Goal: Task Accomplishment & Management: Use online tool/utility

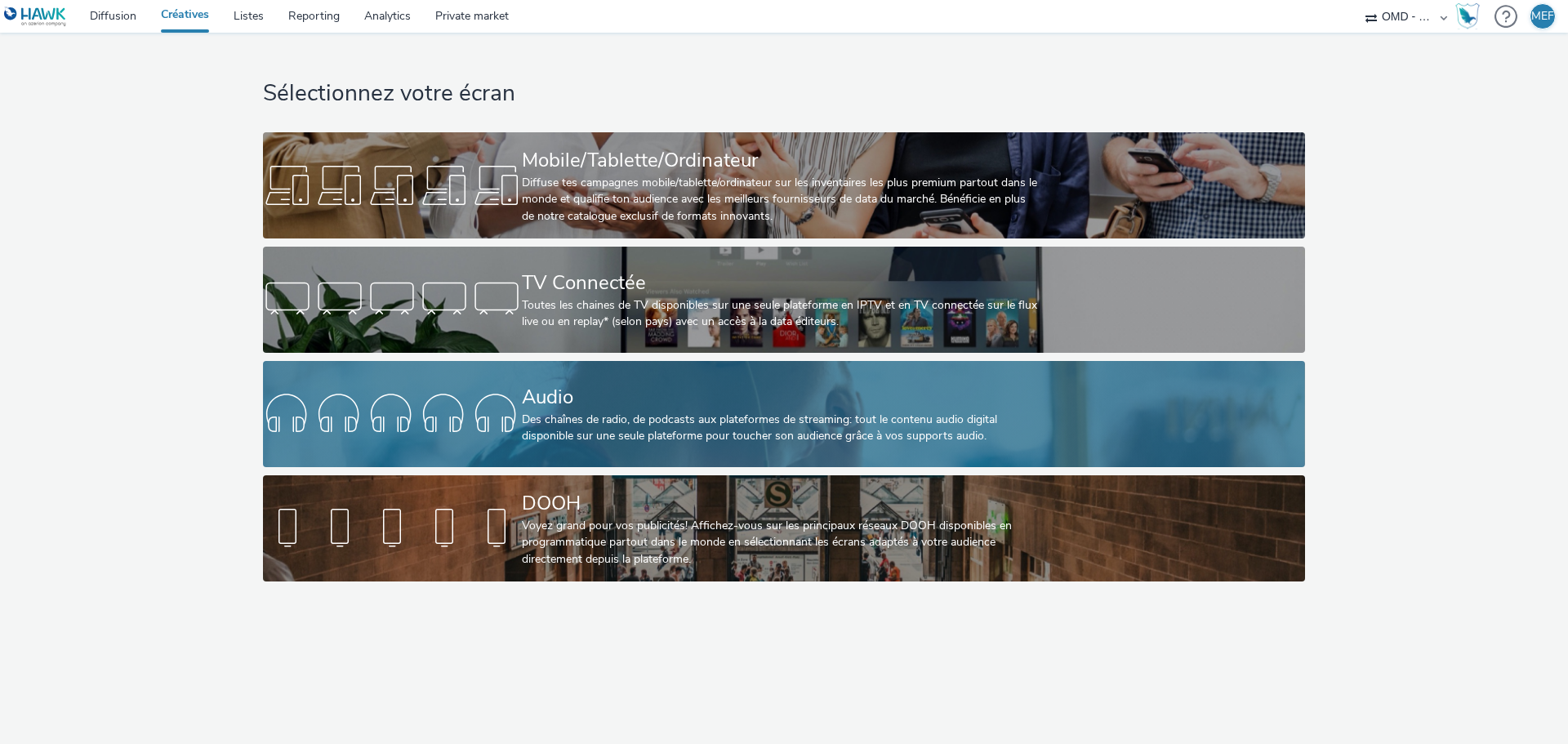
click at [687, 402] on div "Audio" at bounding box center [781, 397] width 518 height 28
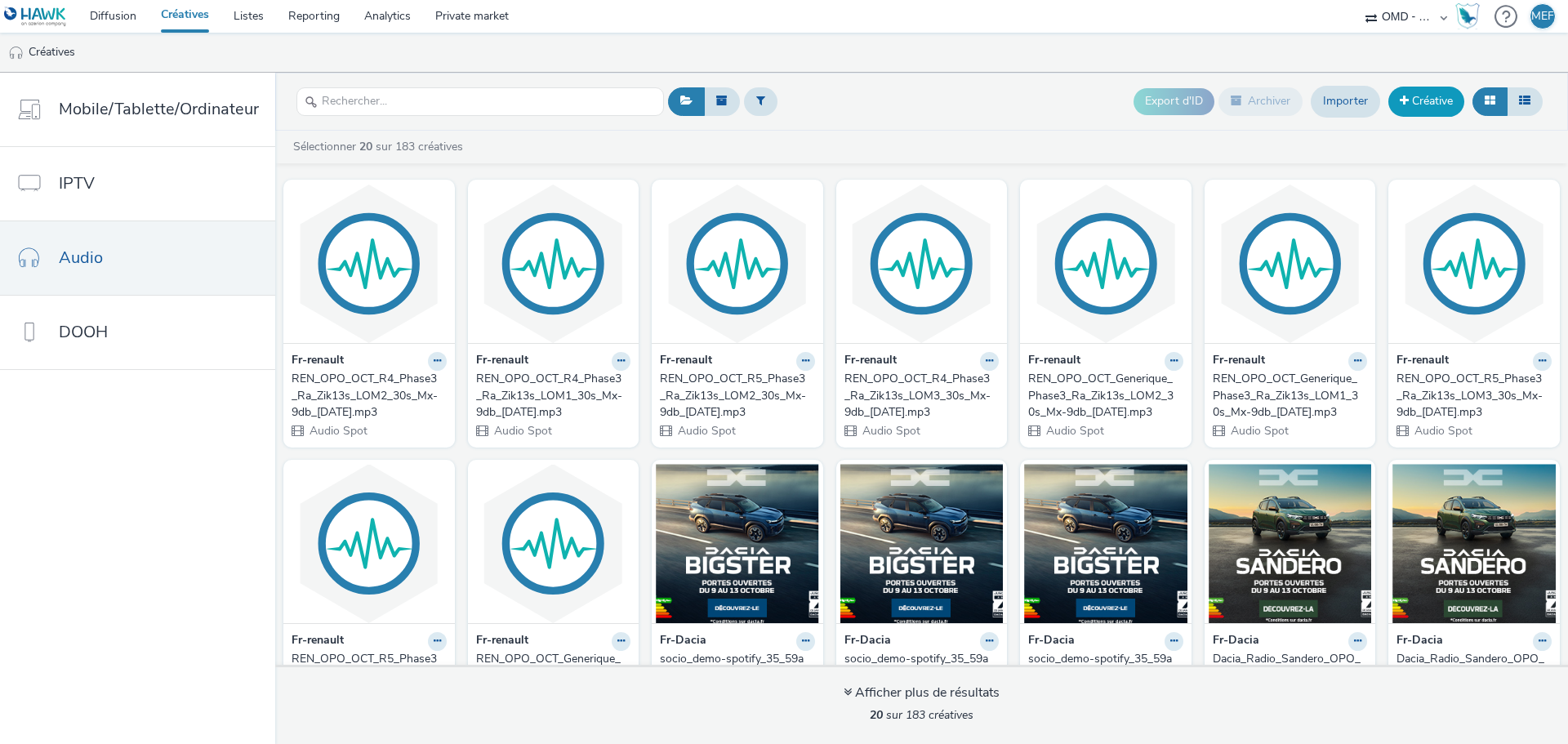
click at [1431, 100] on link "Créative" at bounding box center [1427, 100] width 76 height 29
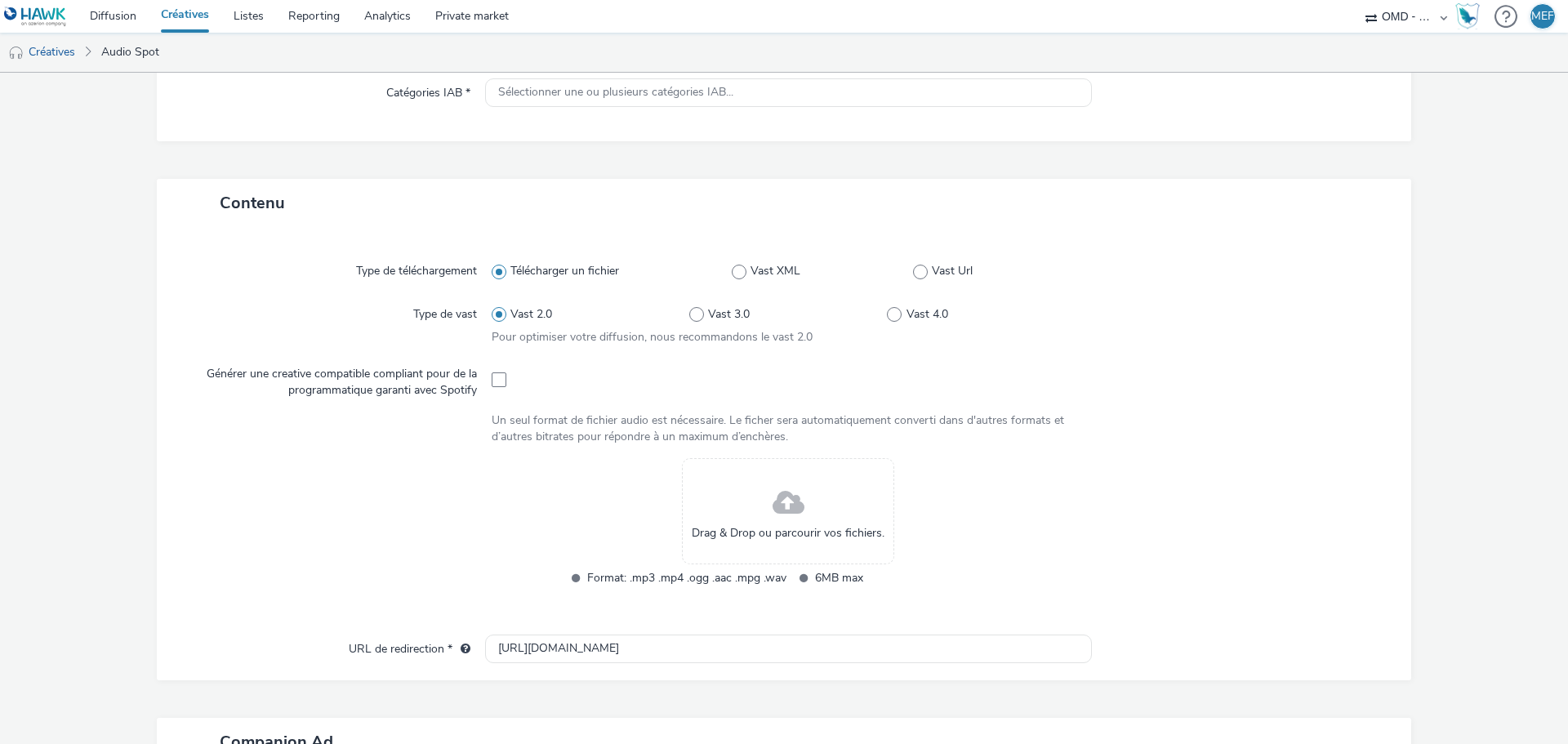
scroll to position [82, 0]
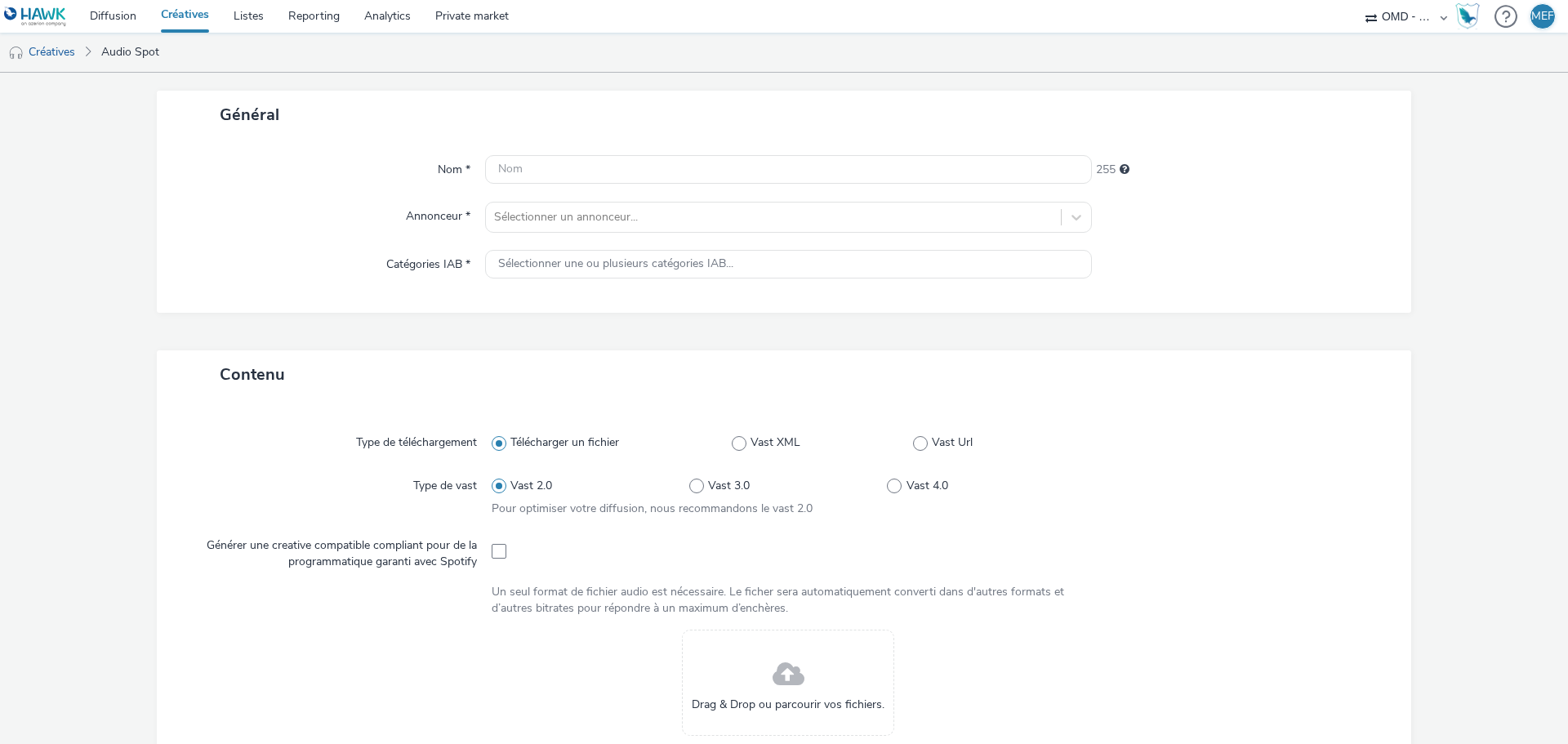
click at [555, 186] on div "Nom * 255 Annonceur * Sélectionner un annonceur... Catégories IAB * Sélectionne…" at bounding box center [784, 227] width 1254 height 174
click at [556, 178] on input "text" at bounding box center [788, 170] width 607 height 28
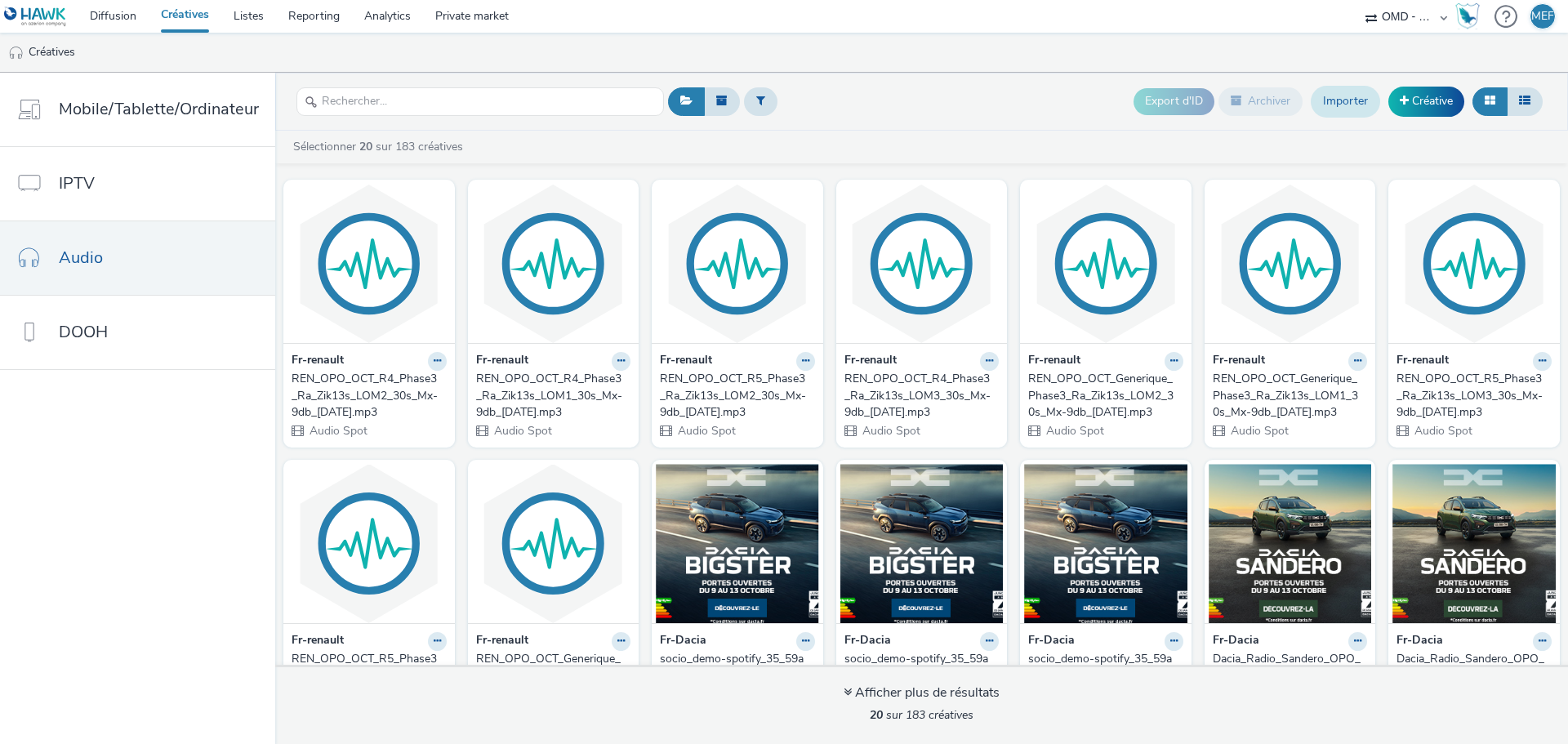
click at [1365, 98] on link "Importer" at bounding box center [1345, 101] width 69 height 31
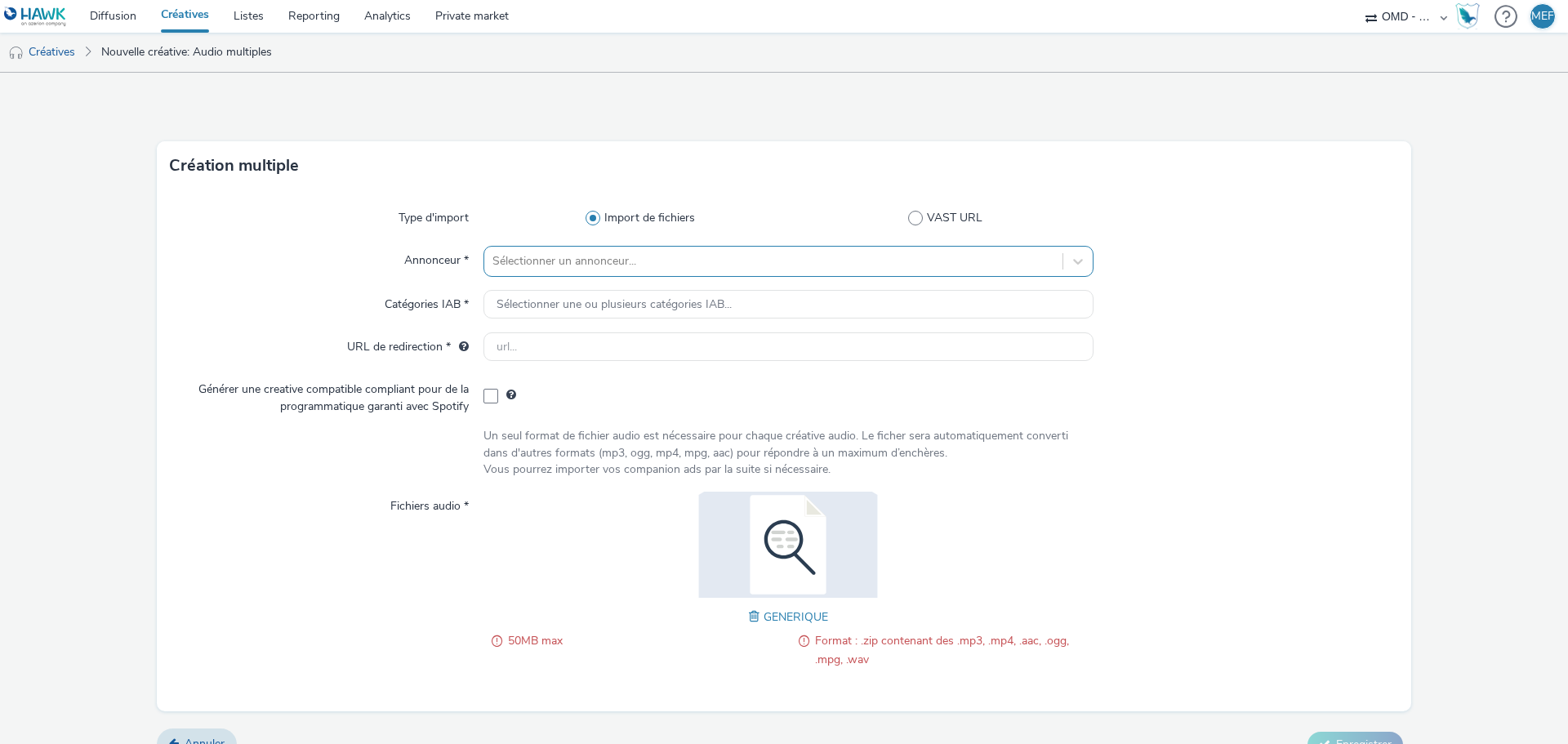
click at [618, 258] on div at bounding box center [773, 262] width 562 height 20
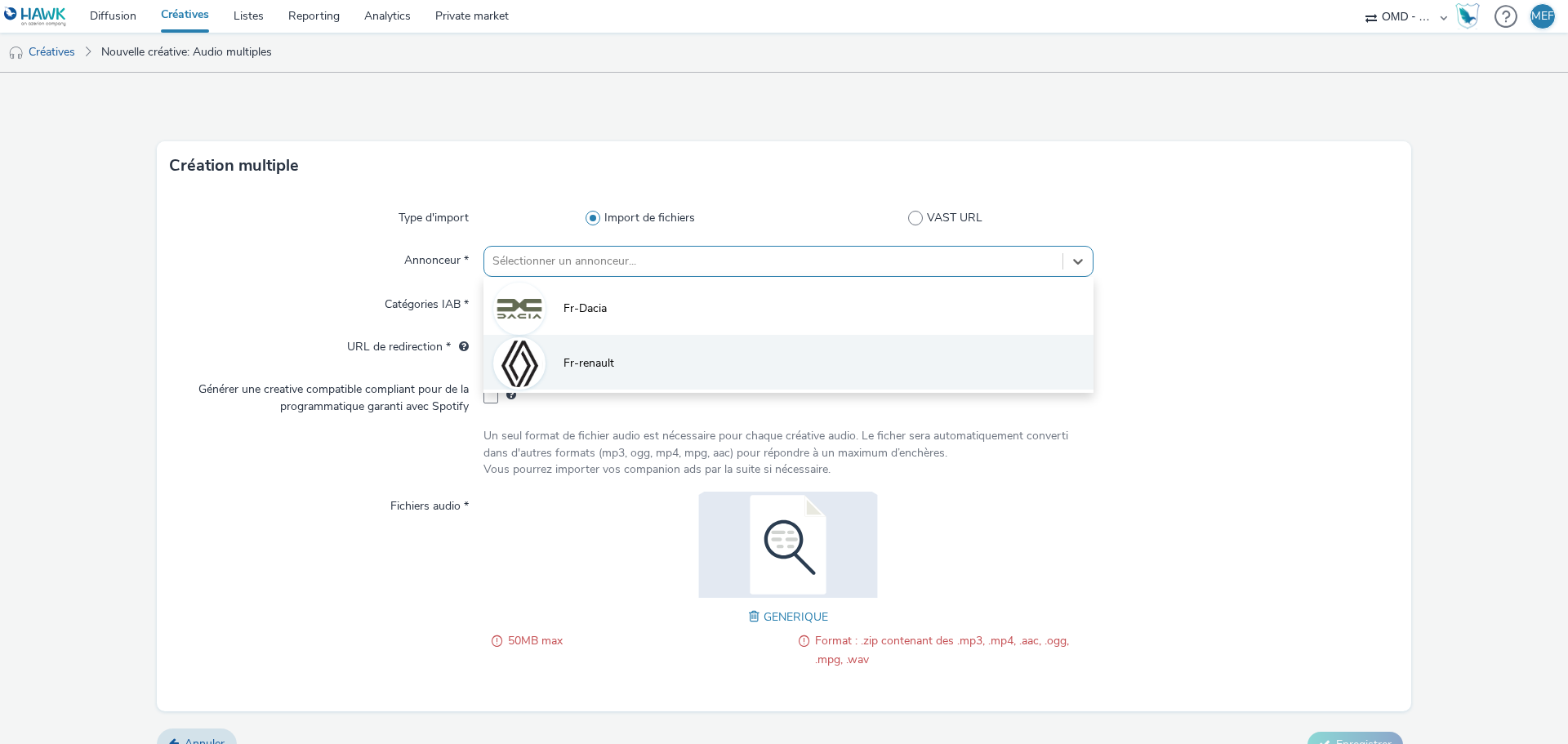
click at [613, 350] on li "Fr-renault" at bounding box center [788, 362] width 610 height 55
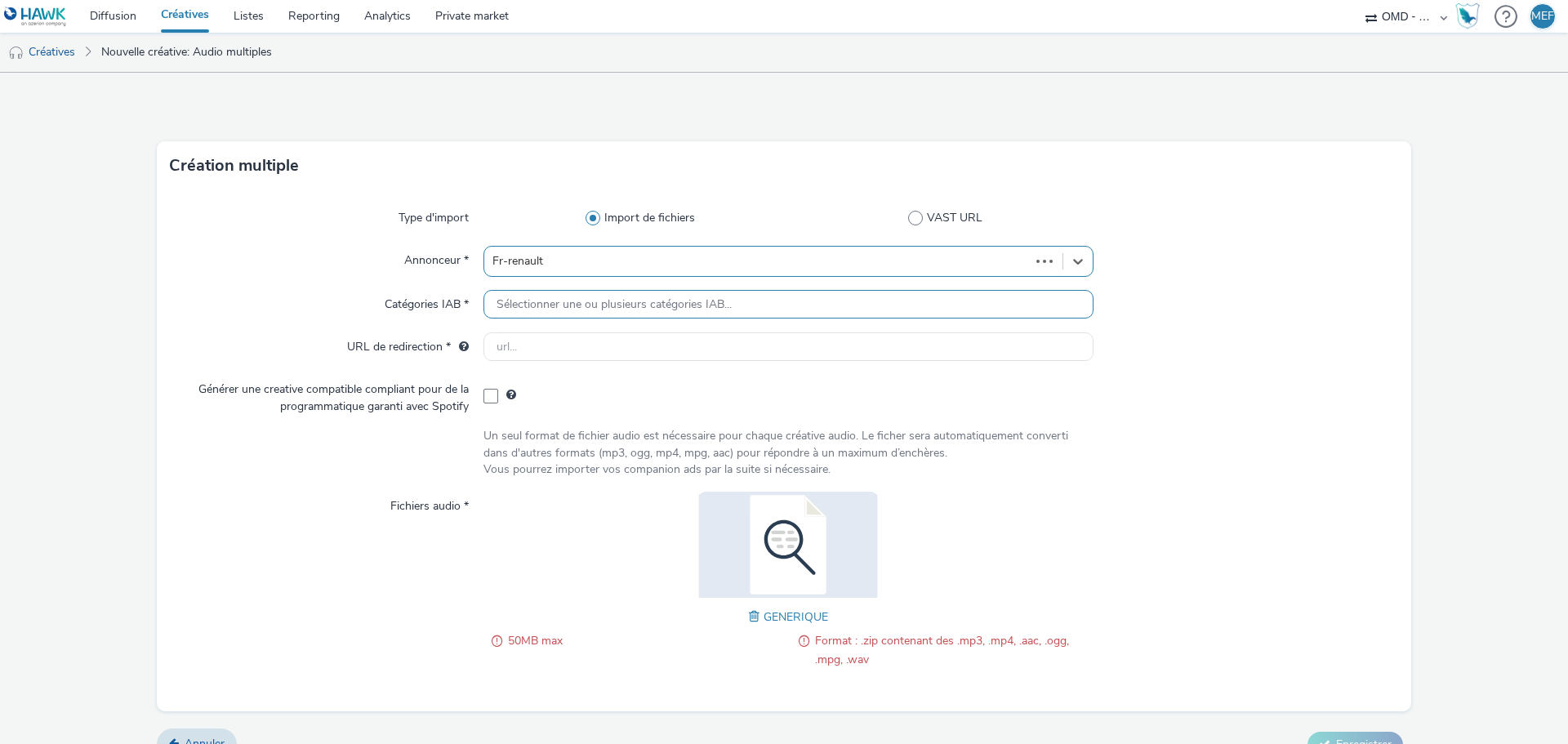
click at [605, 318] on div "Sélectionner une ou plusieurs catégories IAB..." at bounding box center [788, 304] width 610 height 28
type input "[URL][DOMAIN_NAME]"
checkbox input "true"
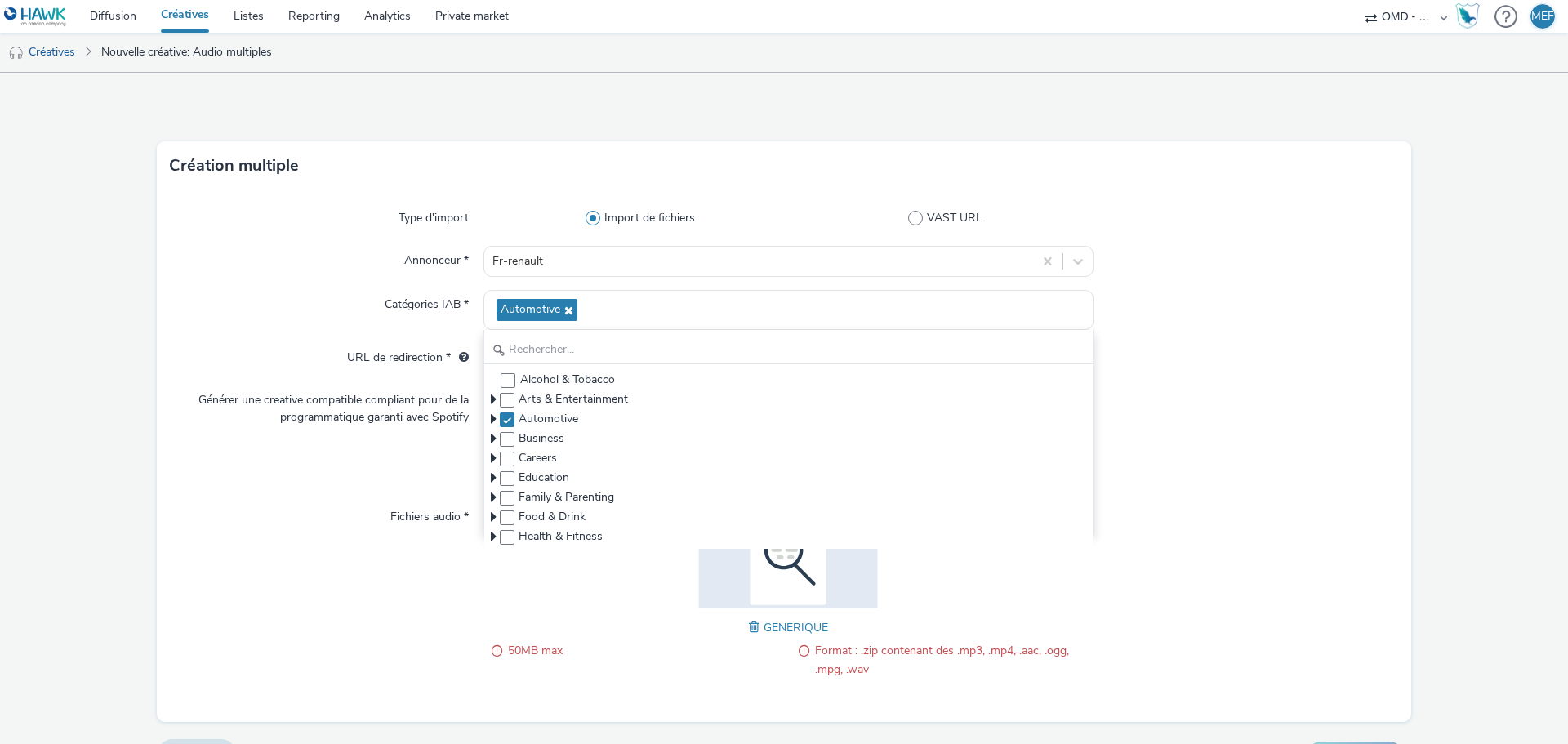
click at [1312, 451] on div at bounding box center [1246, 463] width 305 height 50
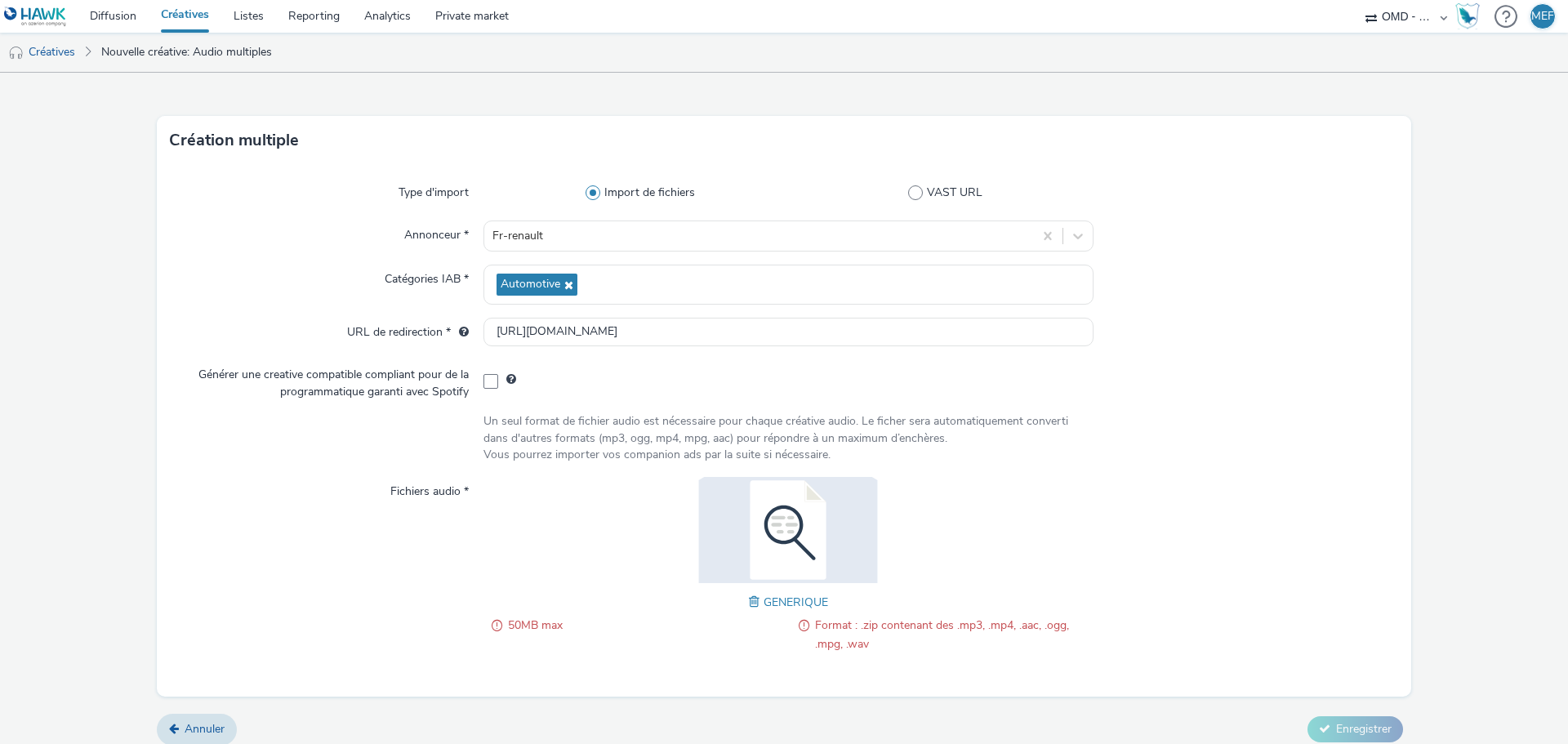
scroll to position [39, 0]
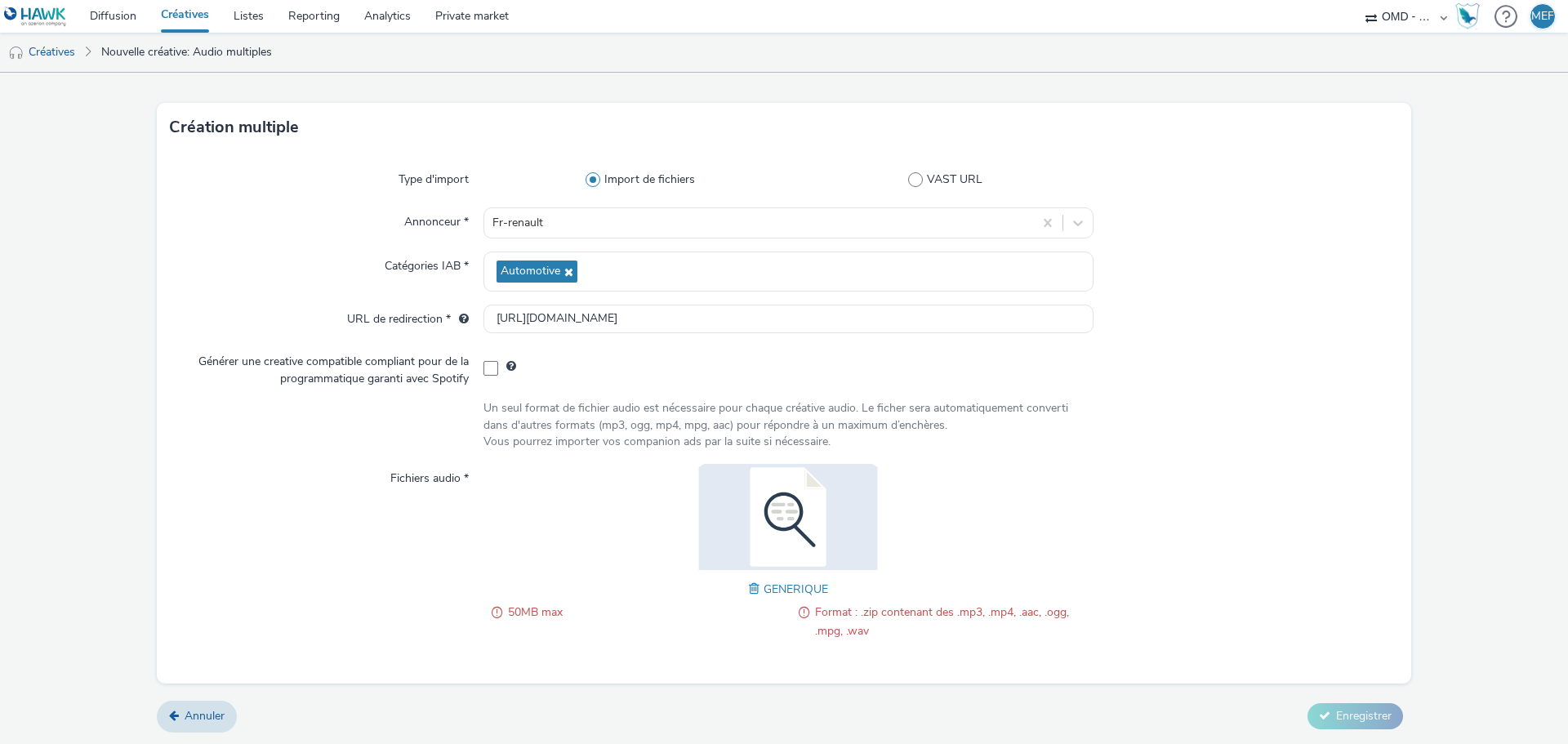
click at [815, 580] on div "GENERIQUE" at bounding box center [789, 589] width 80 height 20
click at [749, 532] on img at bounding box center [788, 517] width 212 height 106
click at [195, 726] on link "Annuler" at bounding box center [197, 717] width 80 height 31
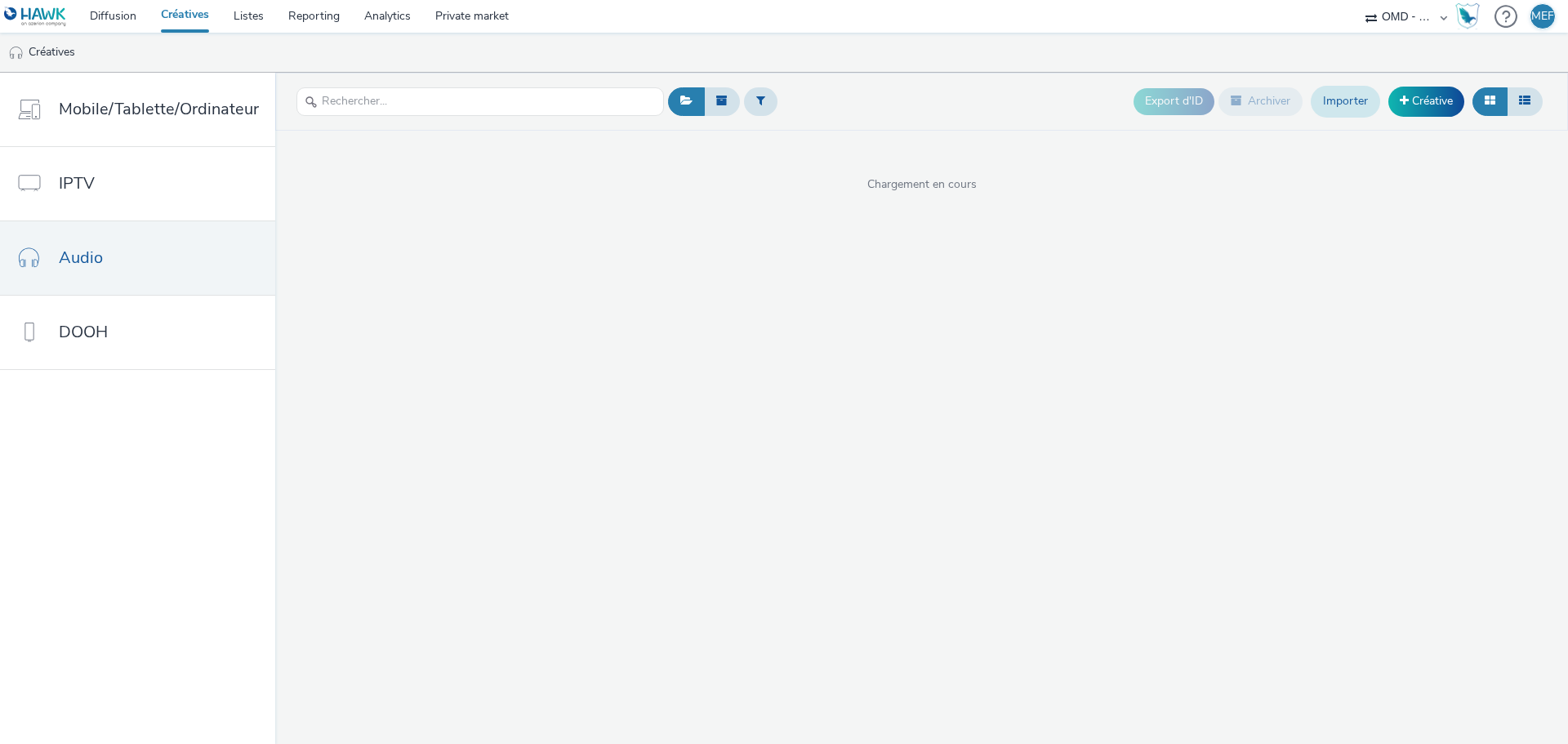
click at [1353, 95] on link "Importer" at bounding box center [1345, 101] width 69 height 31
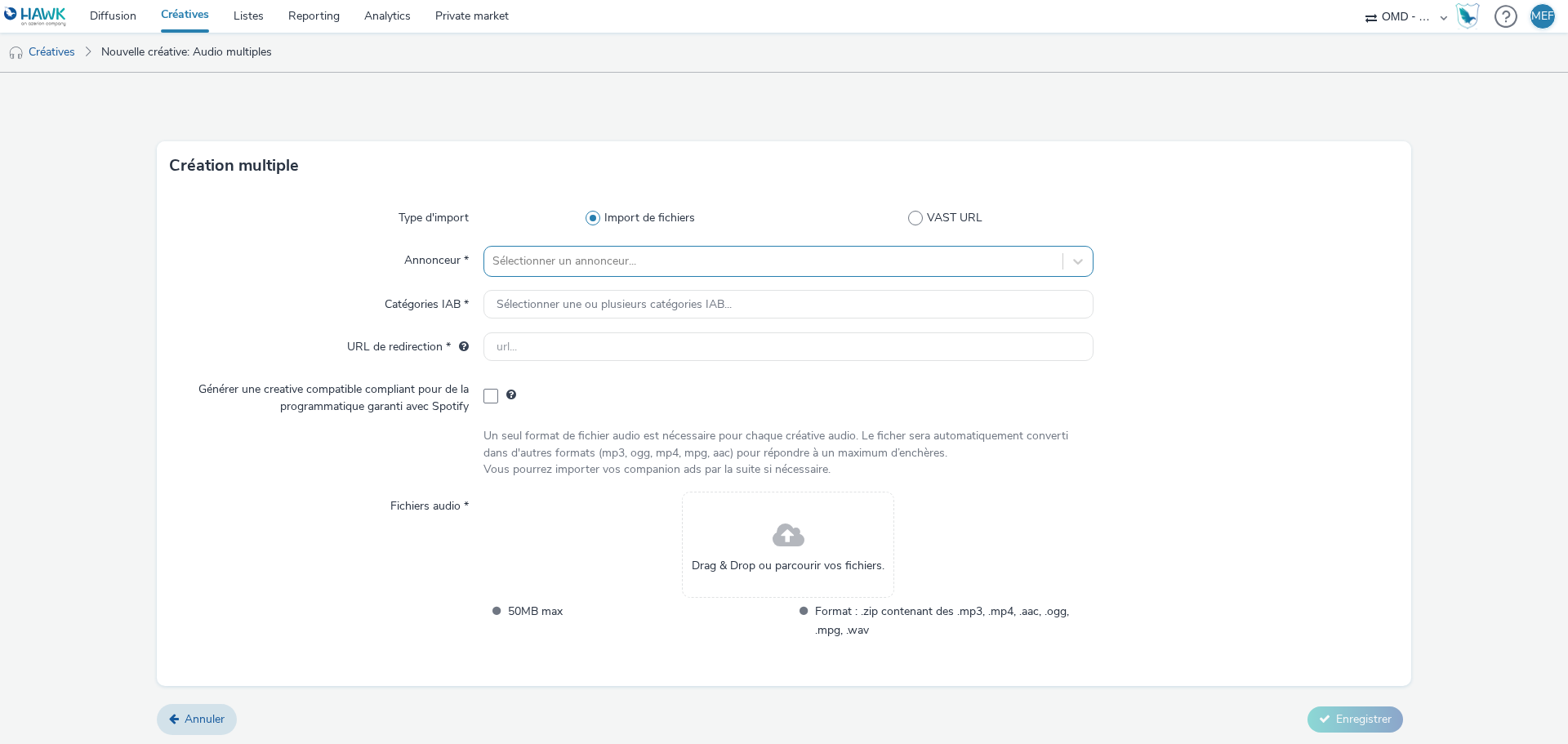
click at [591, 252] on div at bounding box center [773, 262] width 562 height 20
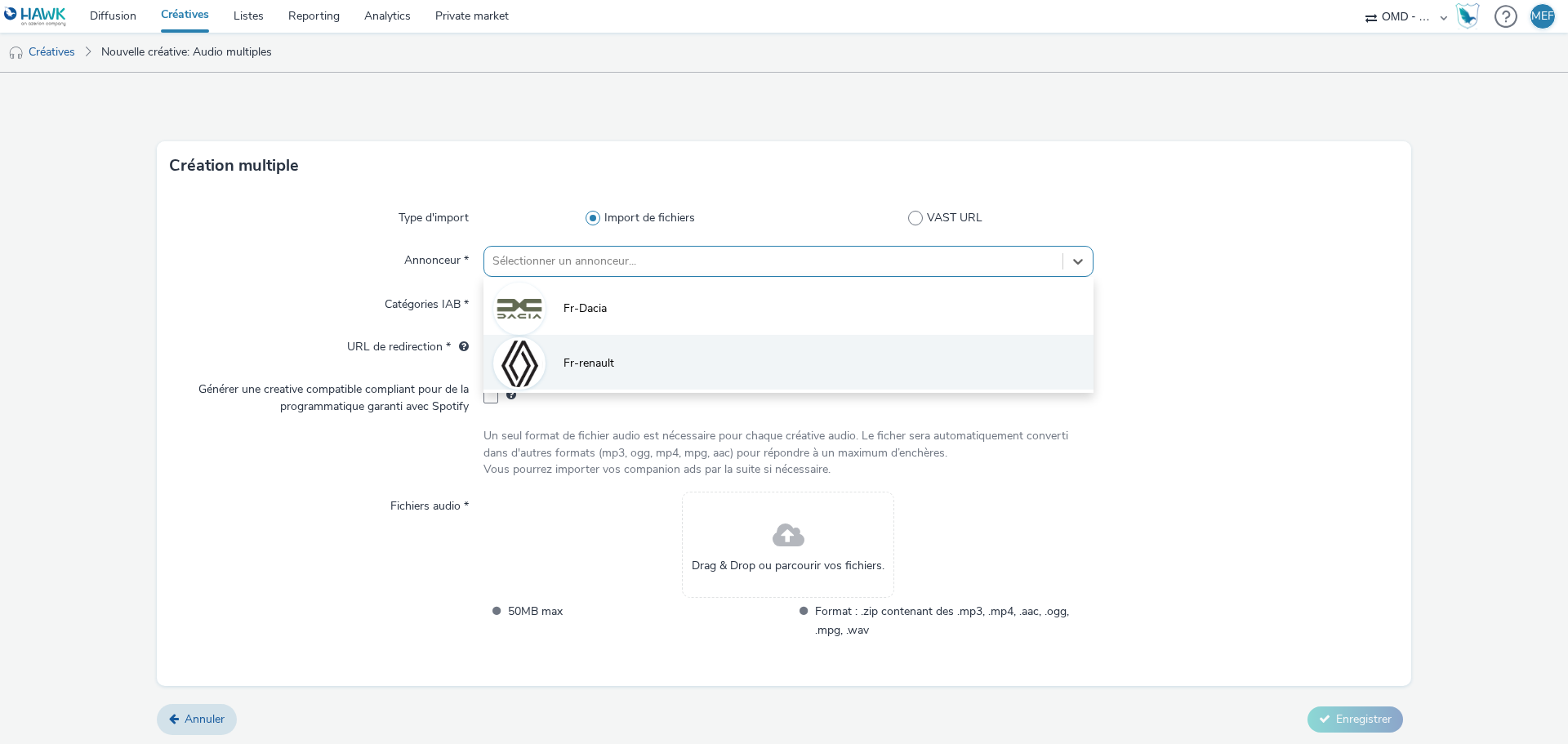
click at [591, 353] on li "Fr-renault" at bounding box center [788, 362] width 610 height 55
type input "[URL][DOMAIN_NAME]"
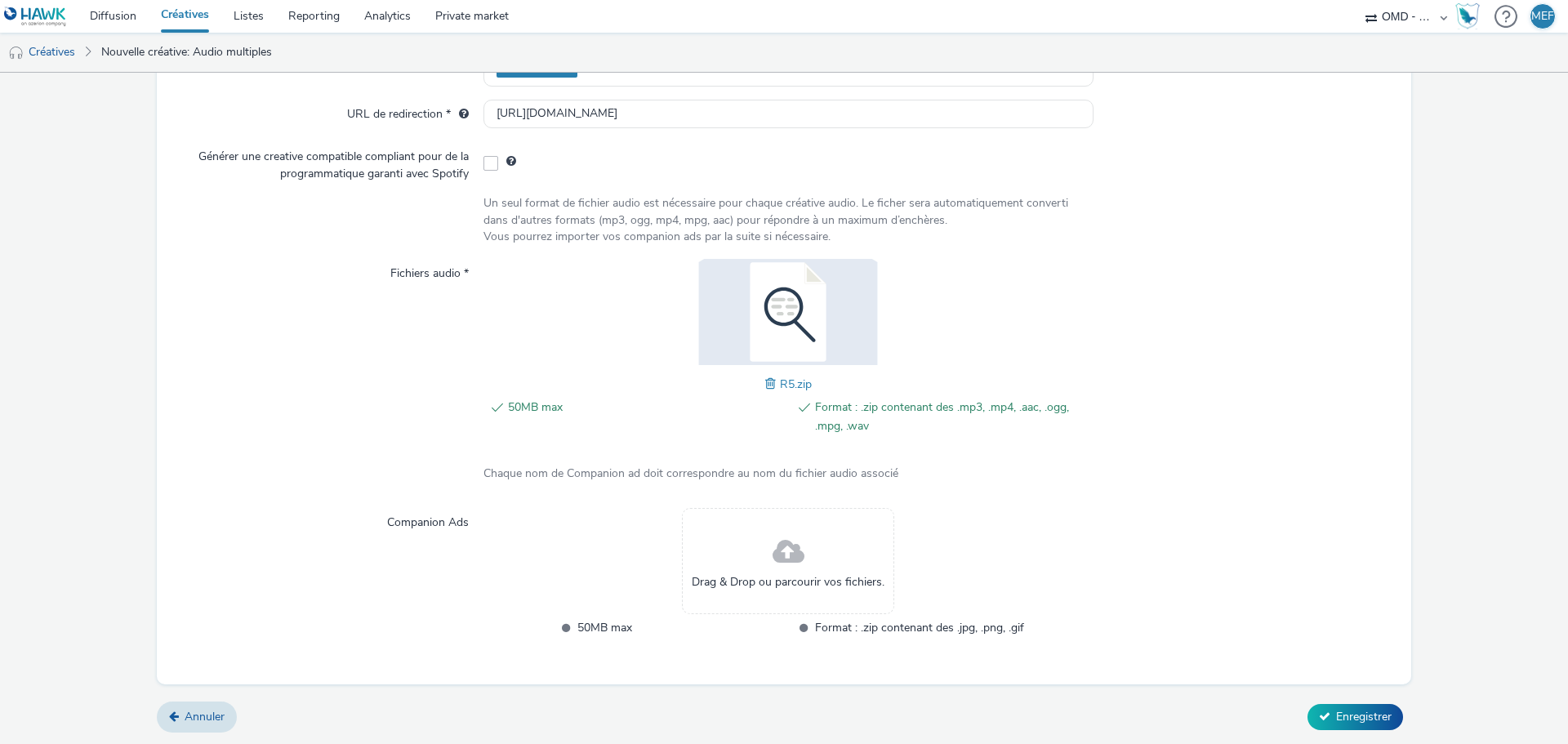
scroll to position [245, 0]
click at [1336, 708] on span "Enregistrer" at bounding box center [1363, 716] width 56 height 15
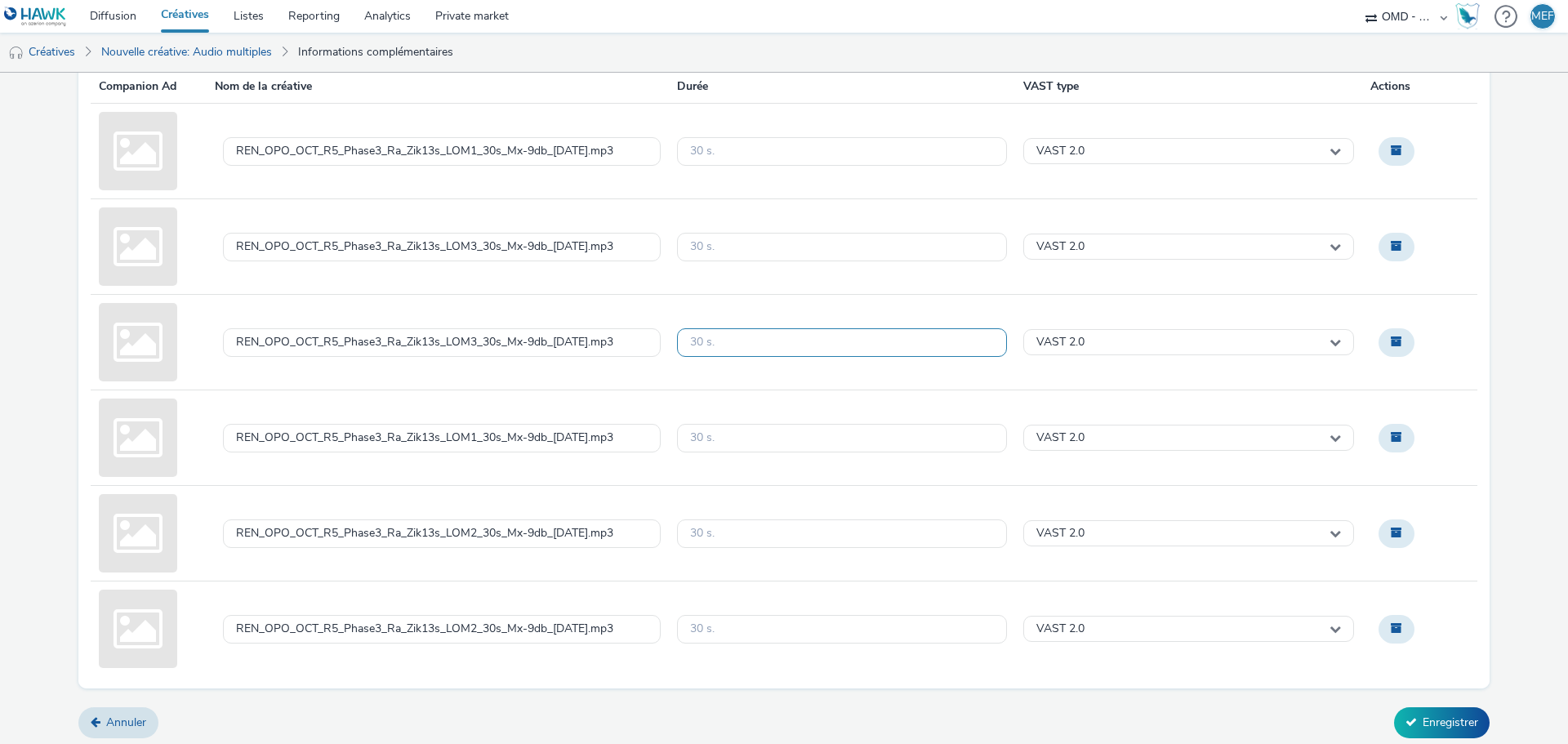
scroll to position [152, 0]
click at [145, 702] on div "Fr-renault 6 créative Créative à créer - 6 Créative Companion Ad Nom de la créa…" at bounding box center [784, 332] width 1412 height 824
click at [136, 714] on link "Annuler" at bounding box center [118, 720] width 80 height 31
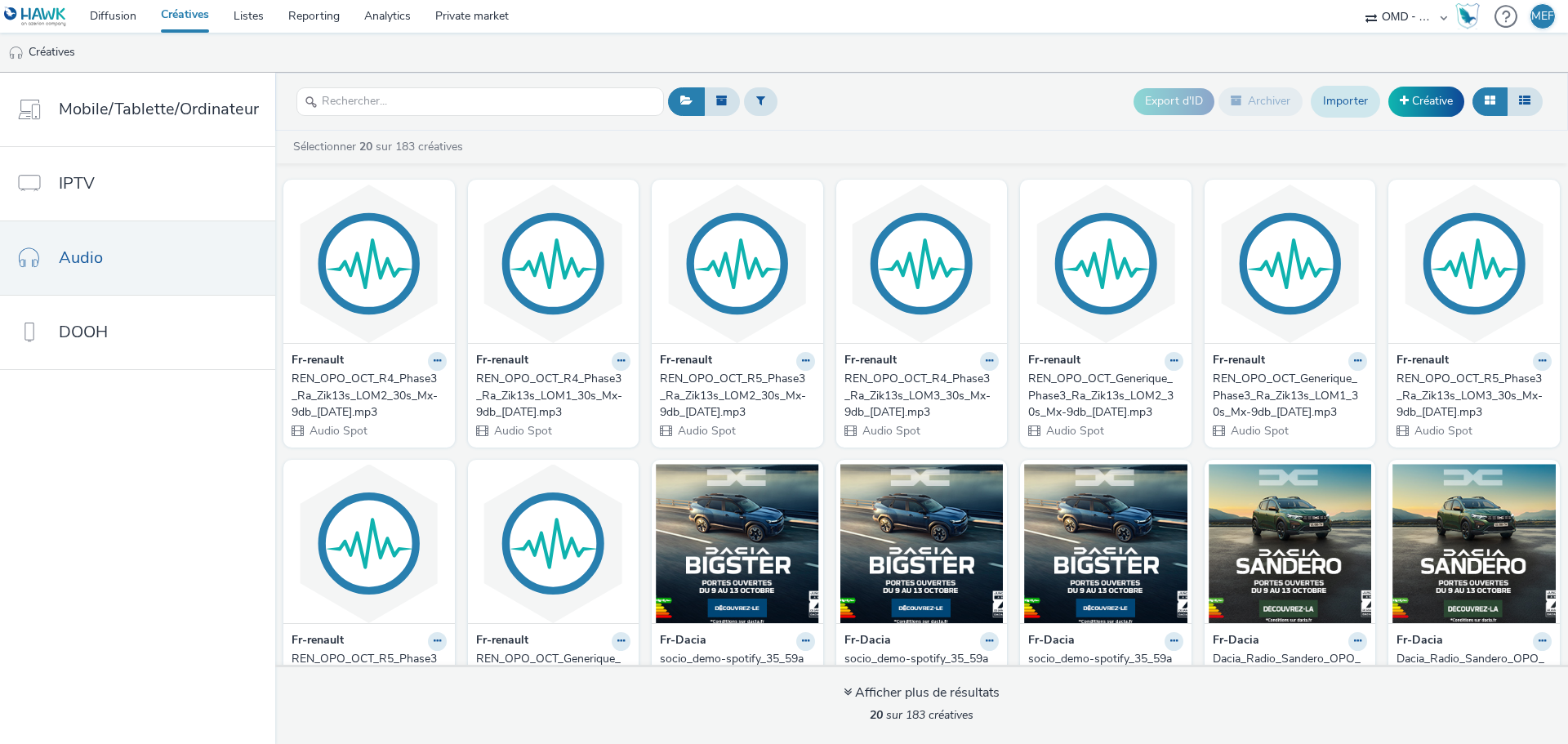
click at [1366, 107] on link "Importer" at bounding box center [1345, 101] width 69 height 31
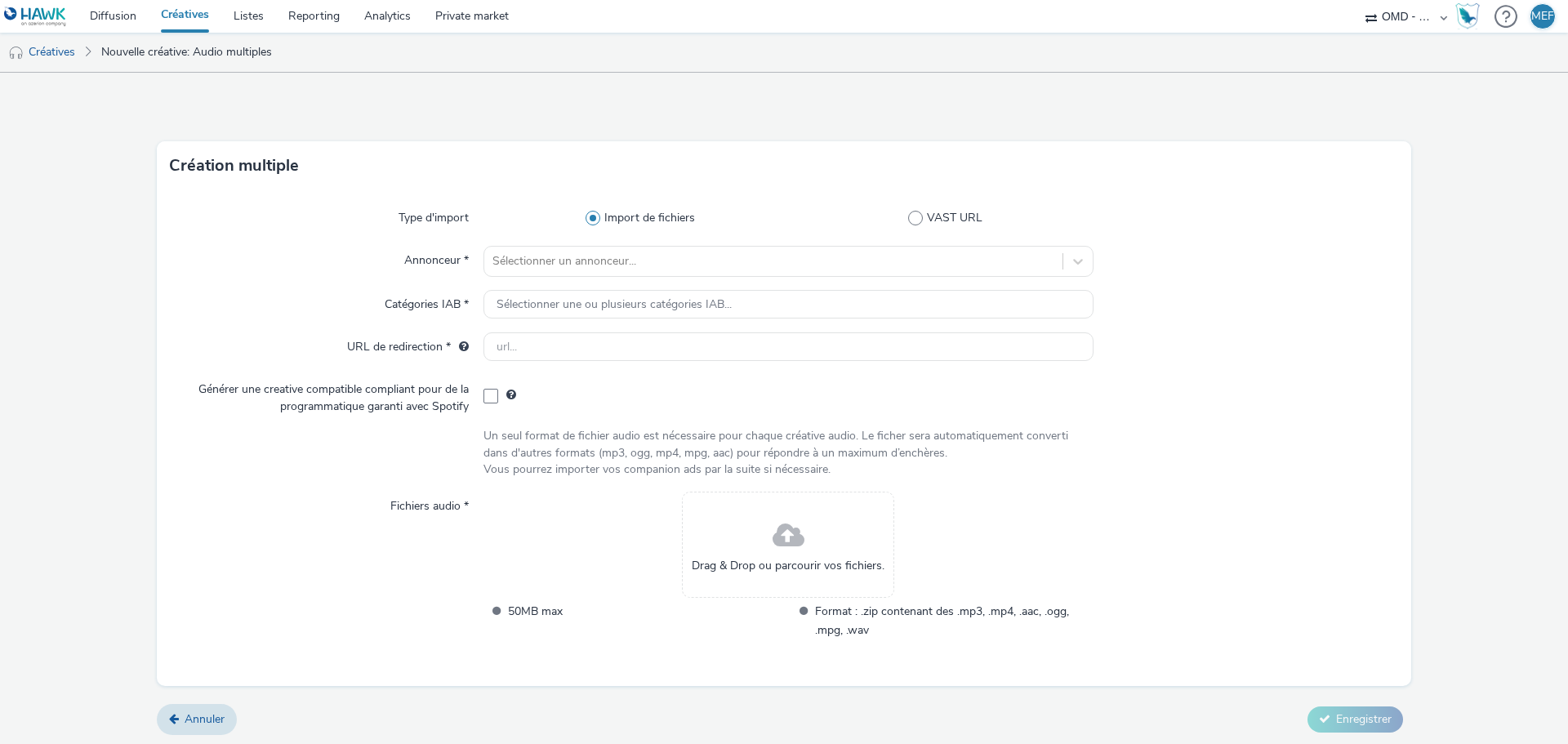
scroll to position [3, 0]
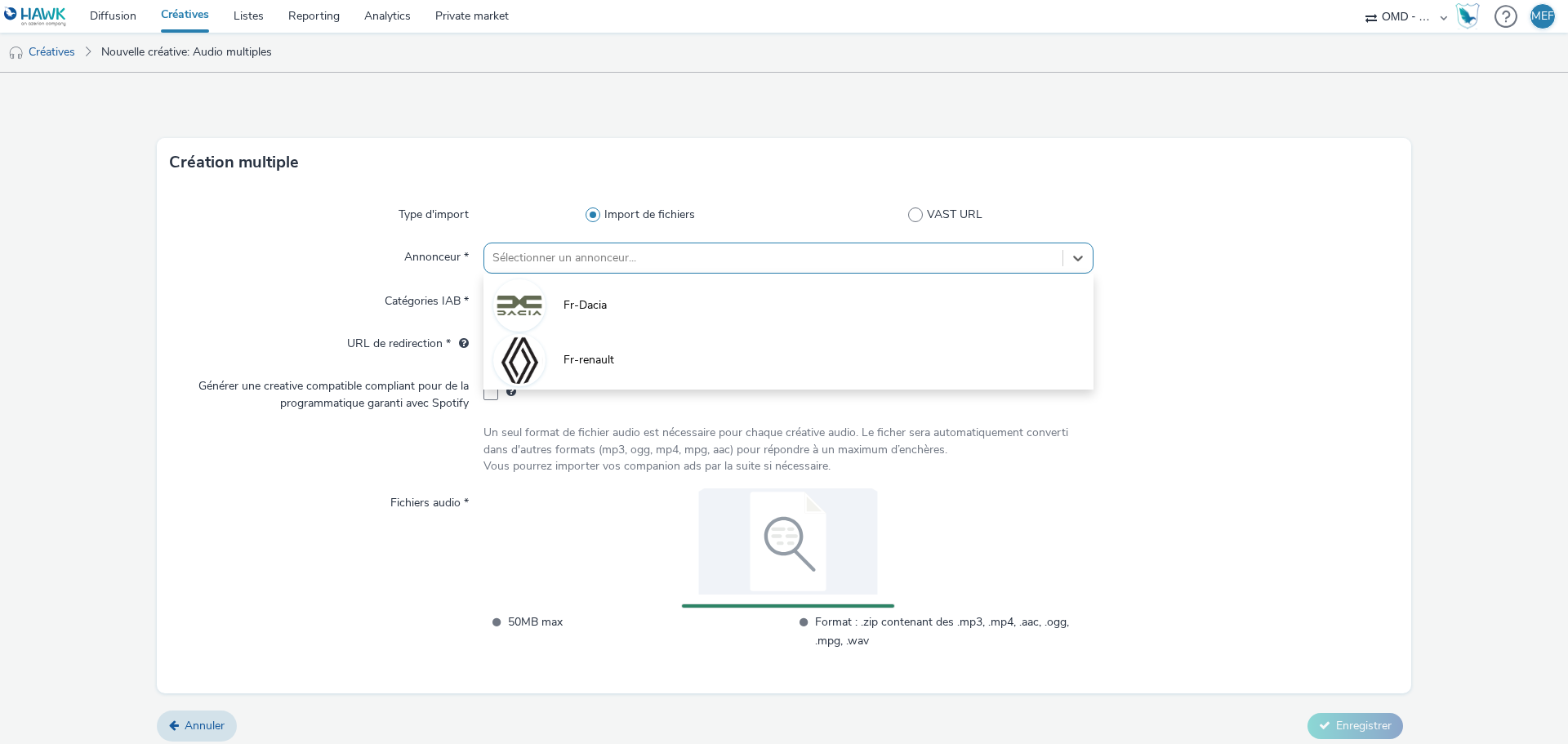
click at [677, 258] on div at bounding box center [773, 258] width 562 height 20
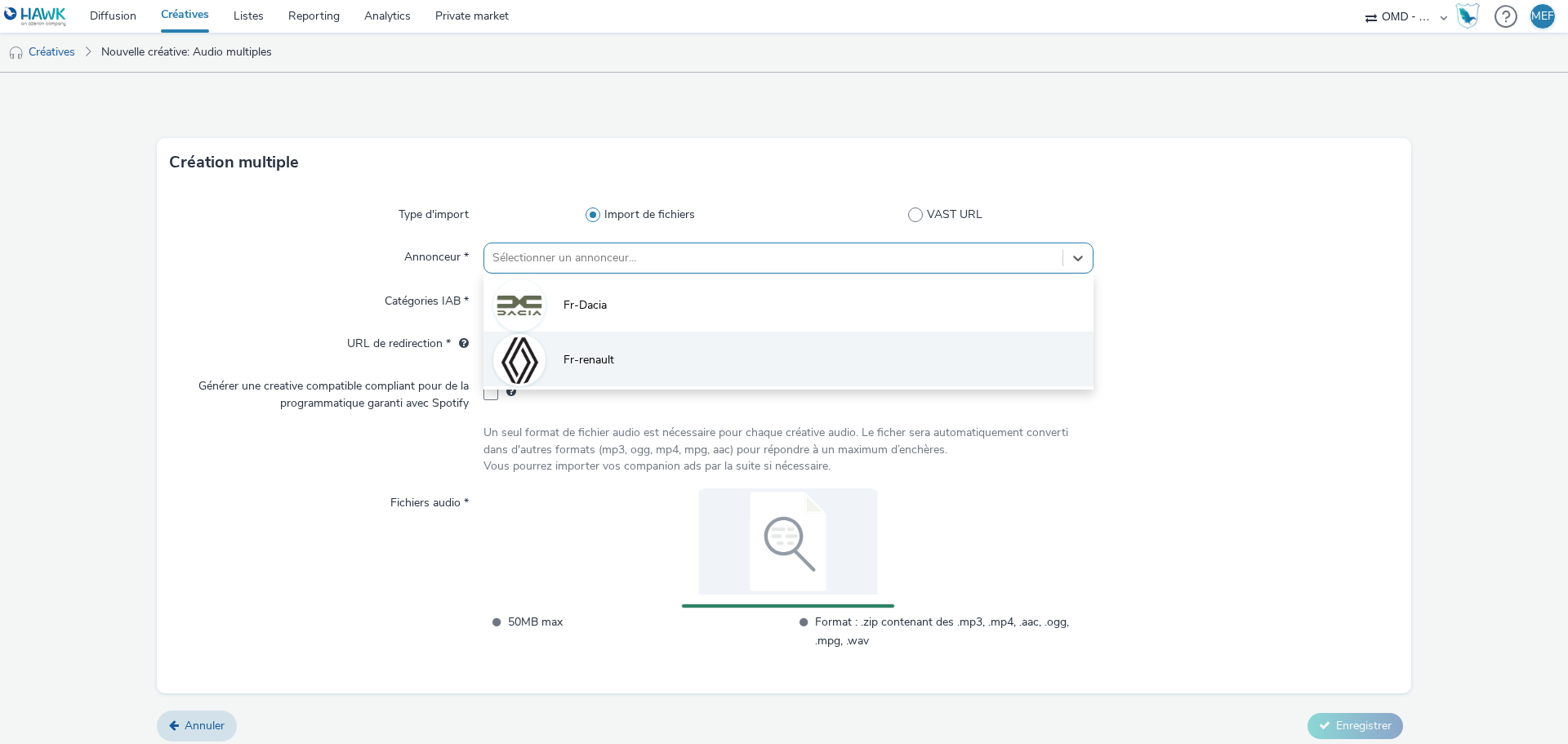
click at [630, 359] on li "Fr-renault" at bounding box center [788, 359] width 610 height 55
type input "[URL][DOMAIN_NAME]"
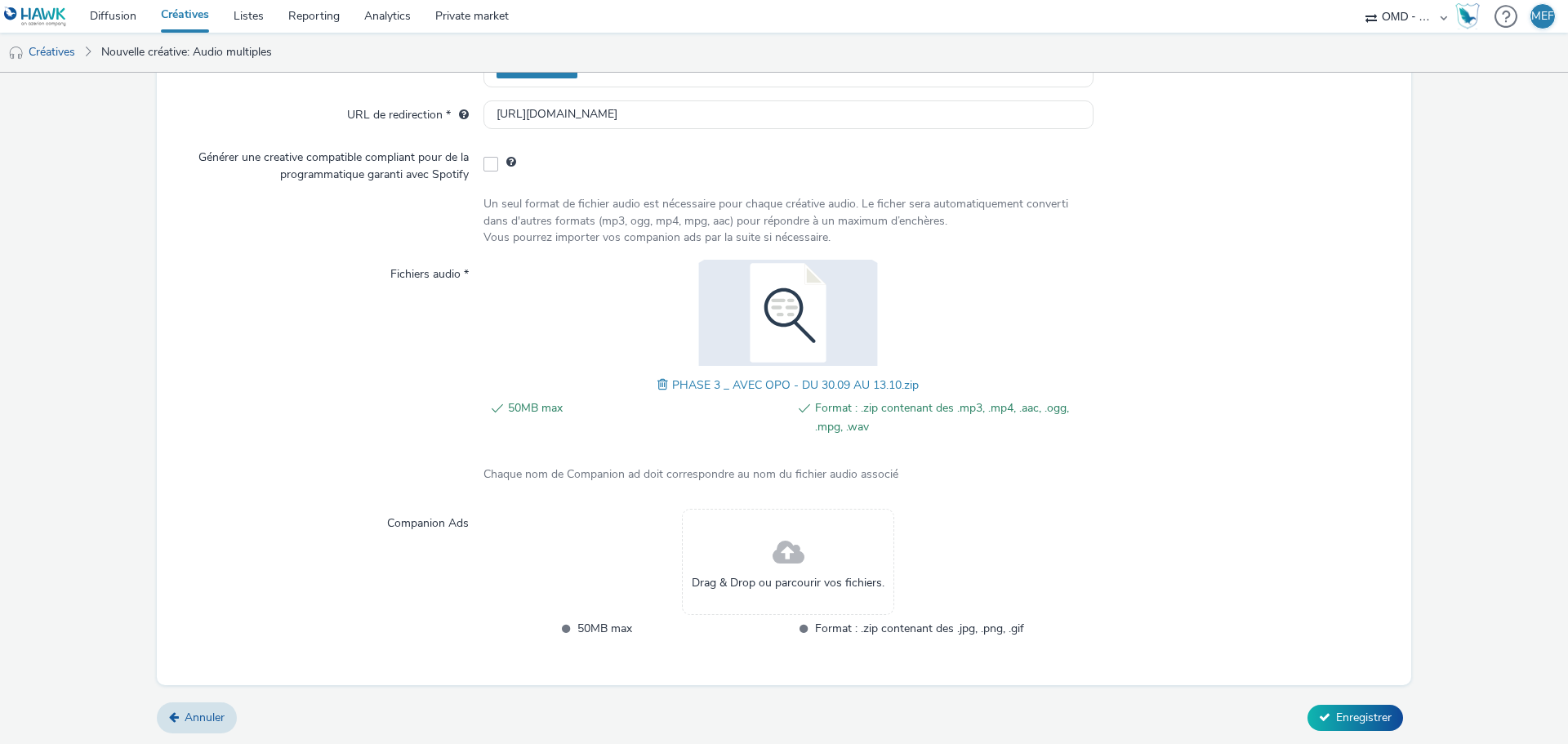
scroll to position [245, 0]
click at [1302, 702] on div "Annuler Enregistrer" at bounding box center [784, 717] width 1254 height 29
click at [1307, 704] on button "Enregistrer" at bounding box center [1355, 717] width 96 height 27
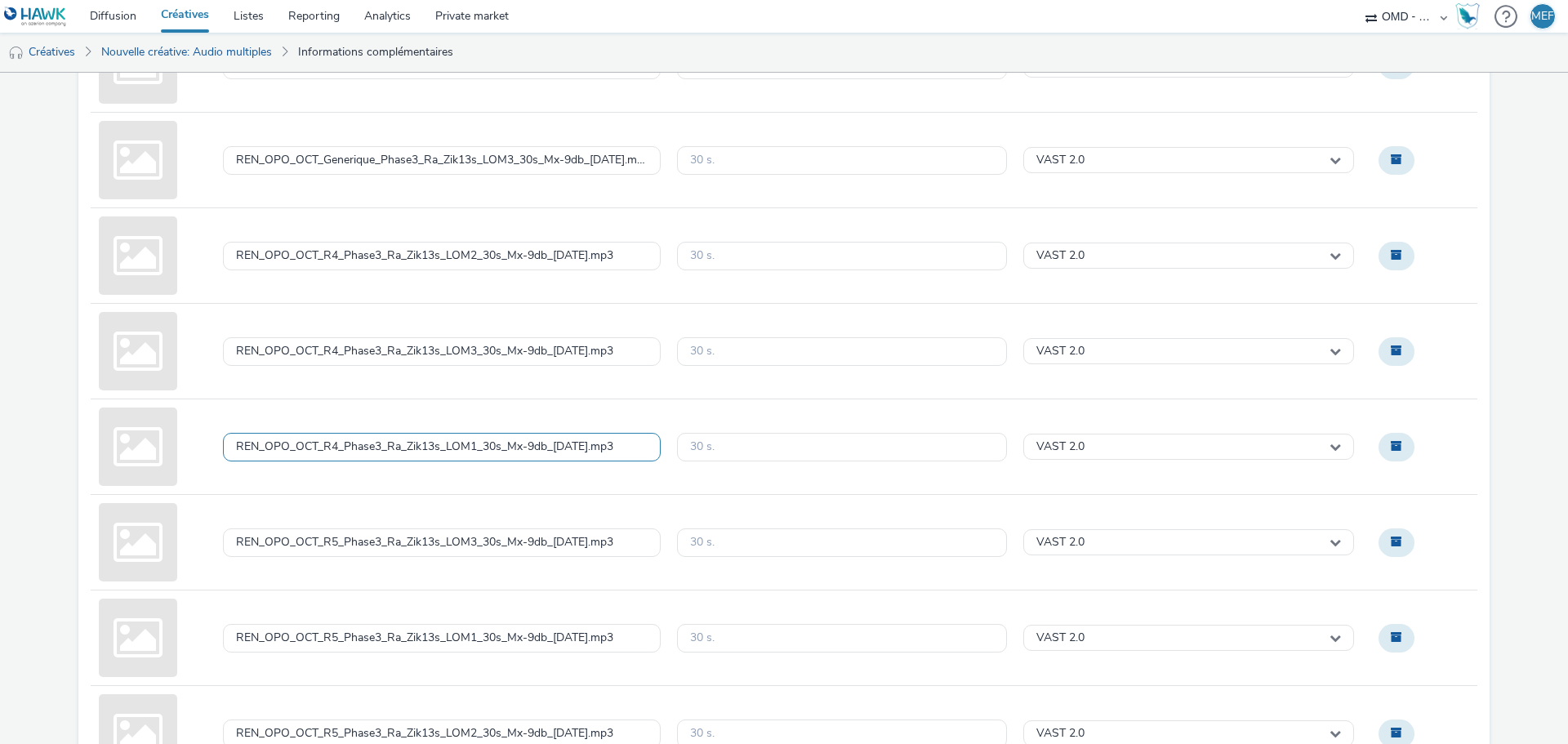
scroll to position [439, 0]
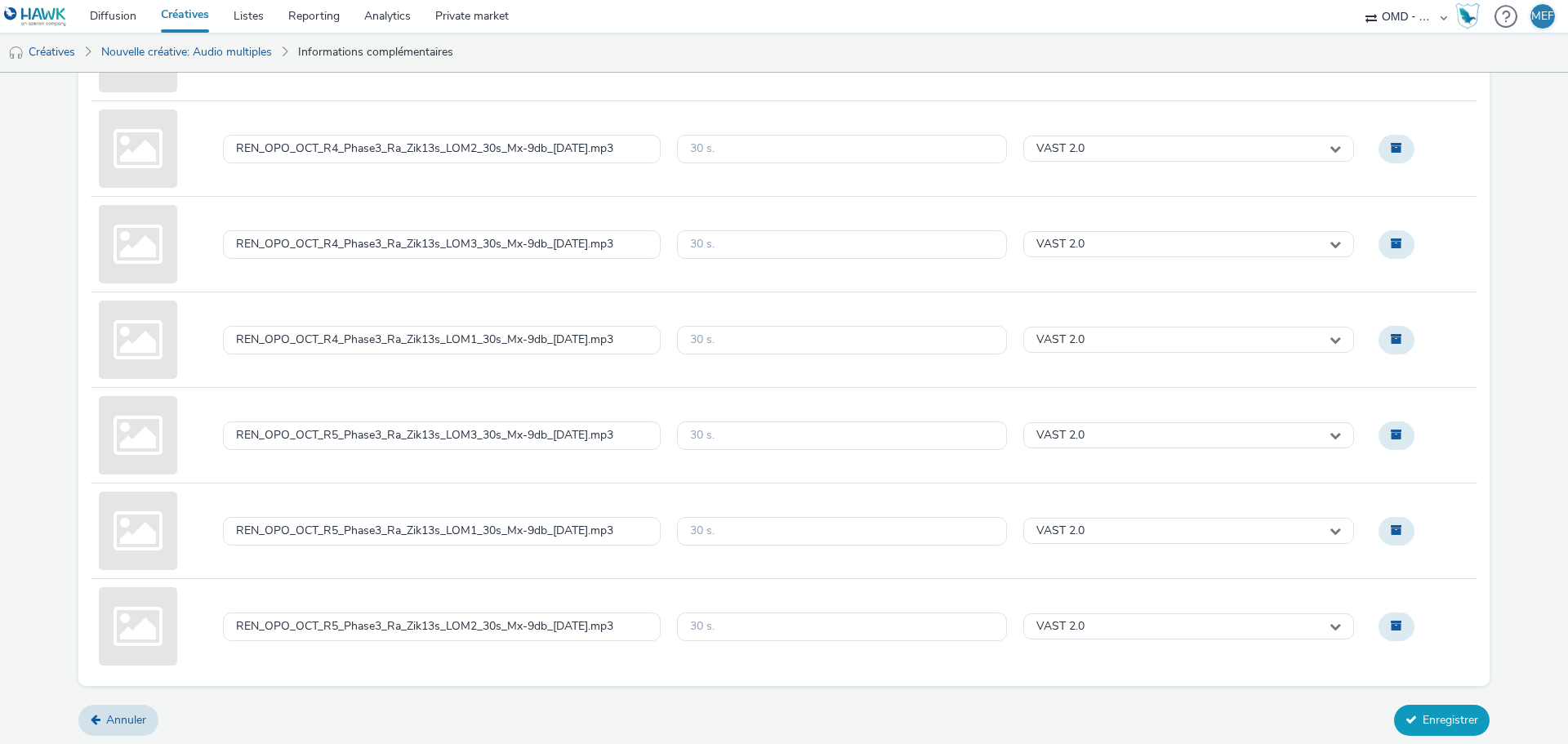
click at [1455, 725] on button "Enregistrer" at bounding box center [1442, 720] width 96 height 31
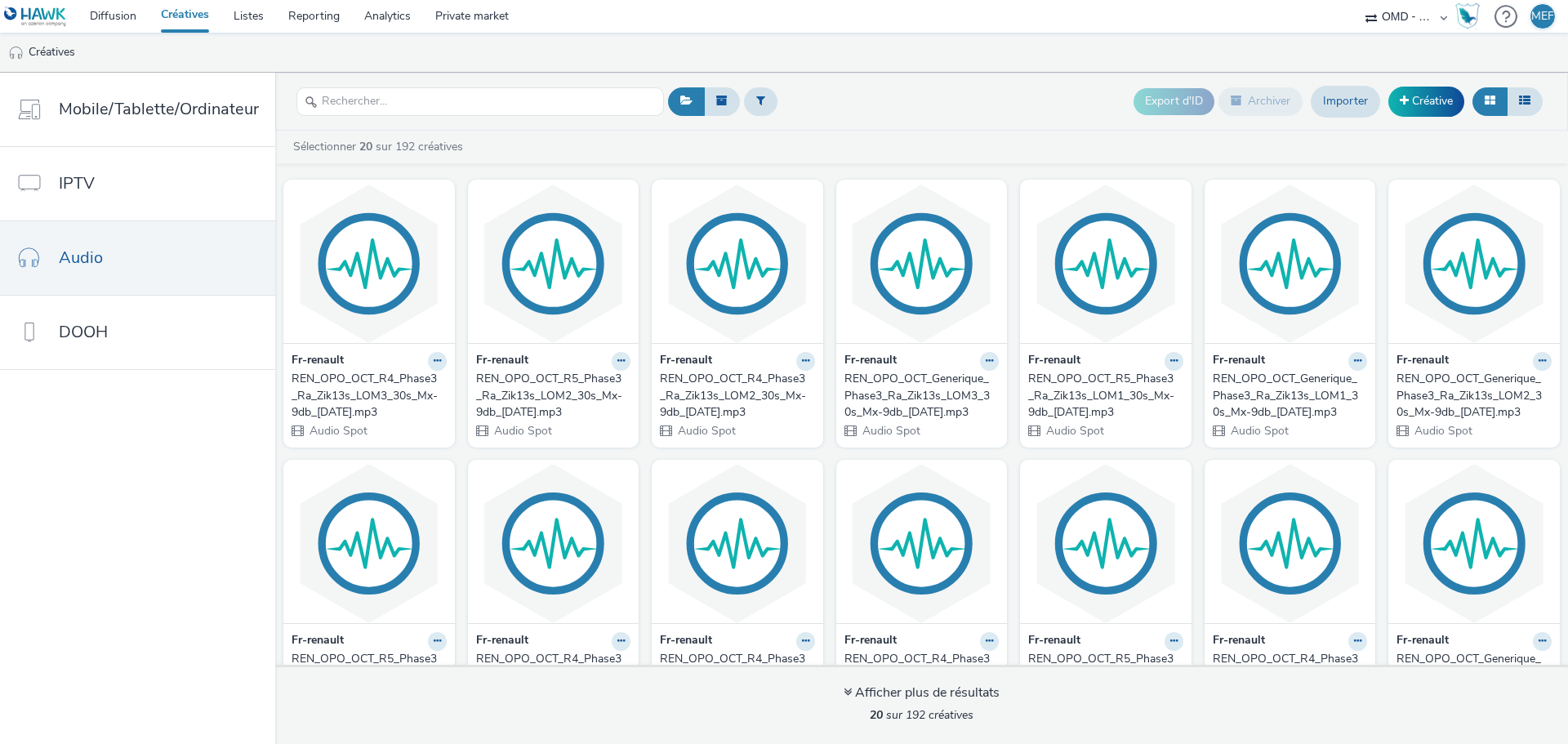
click at [399, 353] on div "Fr-renault" at bounding box center [369, 362] width 155 height 19
click at [394, 318] on img at bounding box center [369, 263] width 163 height 159
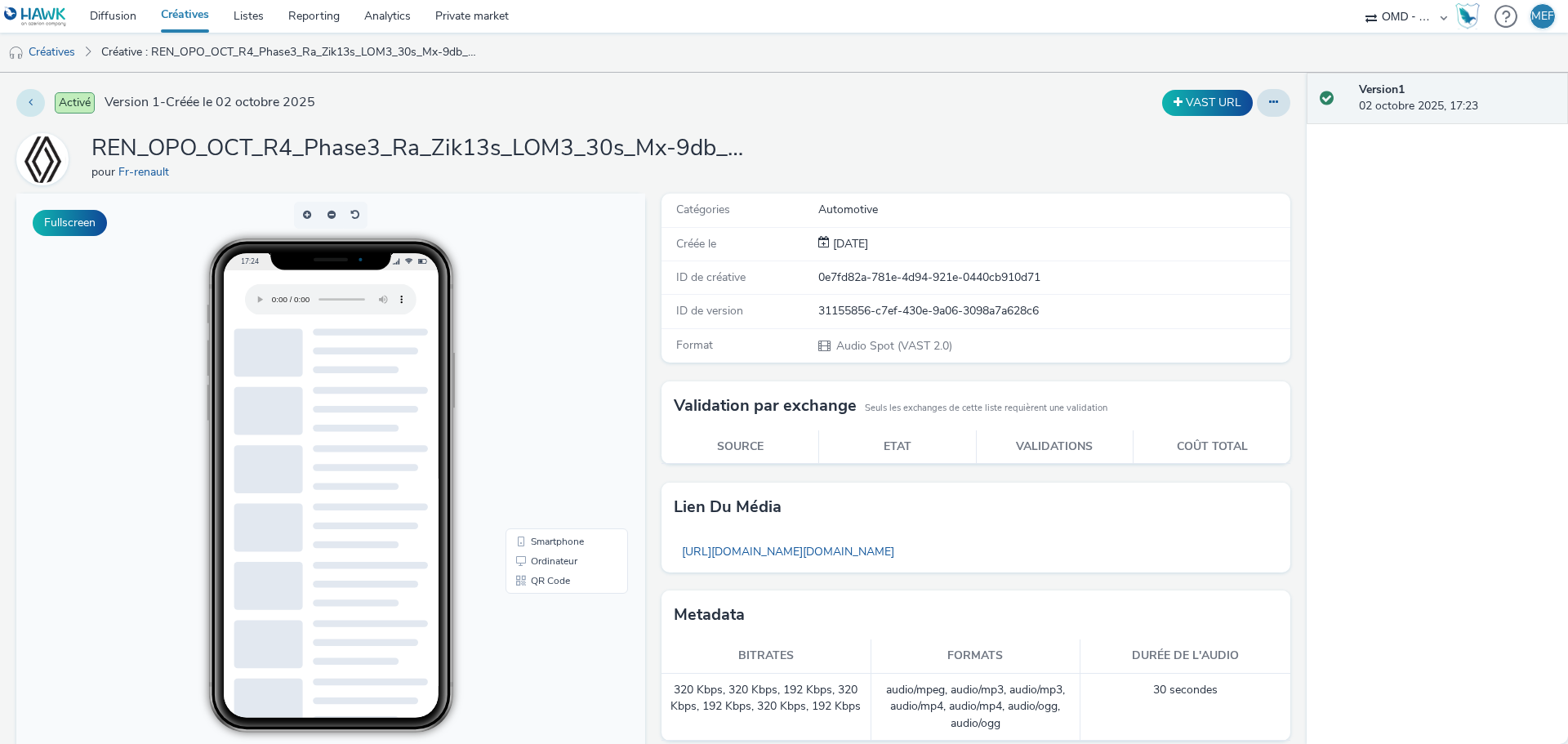
click at [24, 98] on button at bounding box center [30, 102] width 28 height 27
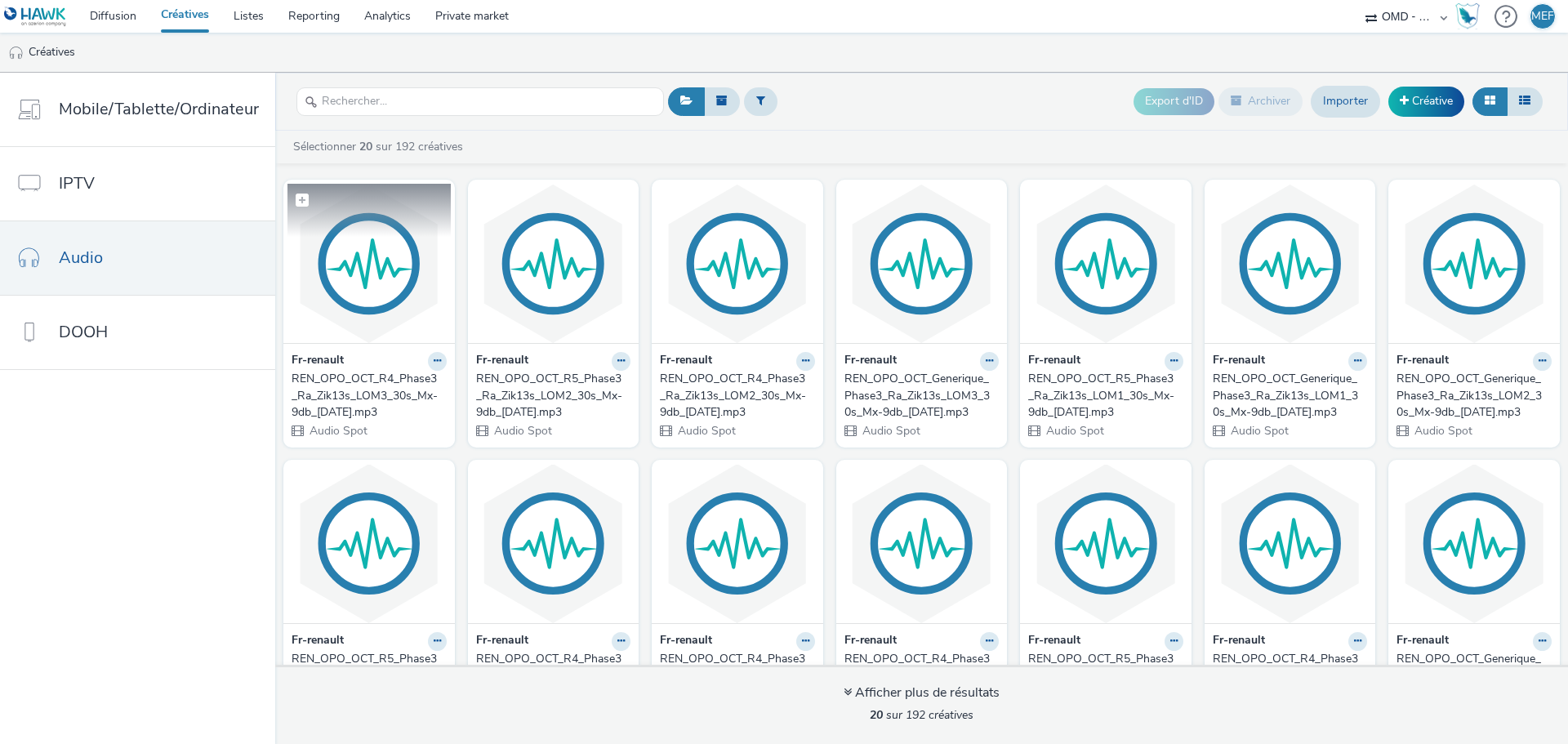
click at [300, 207] on span at bounding box center [302, 200] width 13 height 13
click at [296, 201] on span at bounding box center [303, 201] width 15 height 15
checkbox input "false"
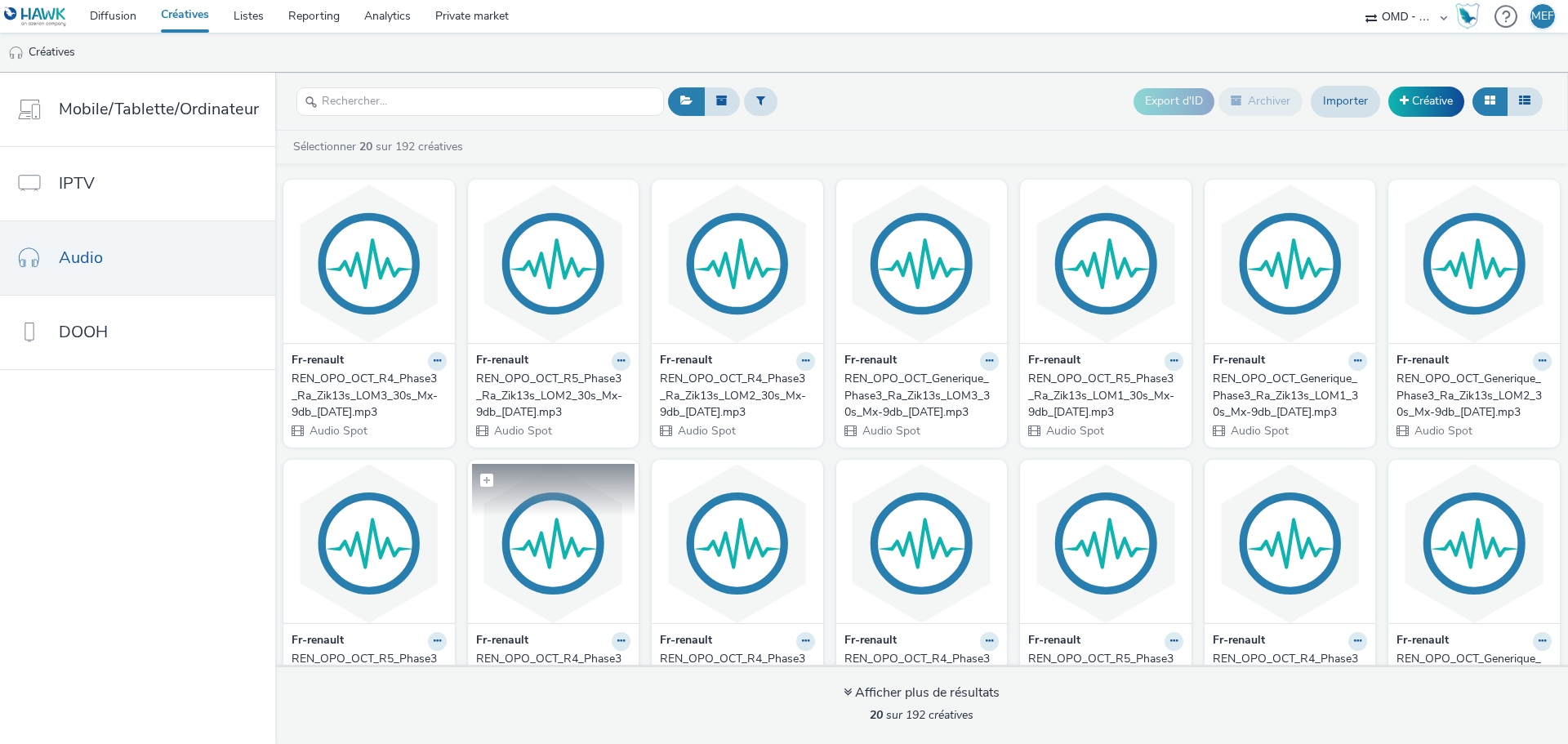
scroll to position [82, 0]
click at [483, 483] on span at bounding box center [487, 481] width 13 height 13
checkbox input "true"
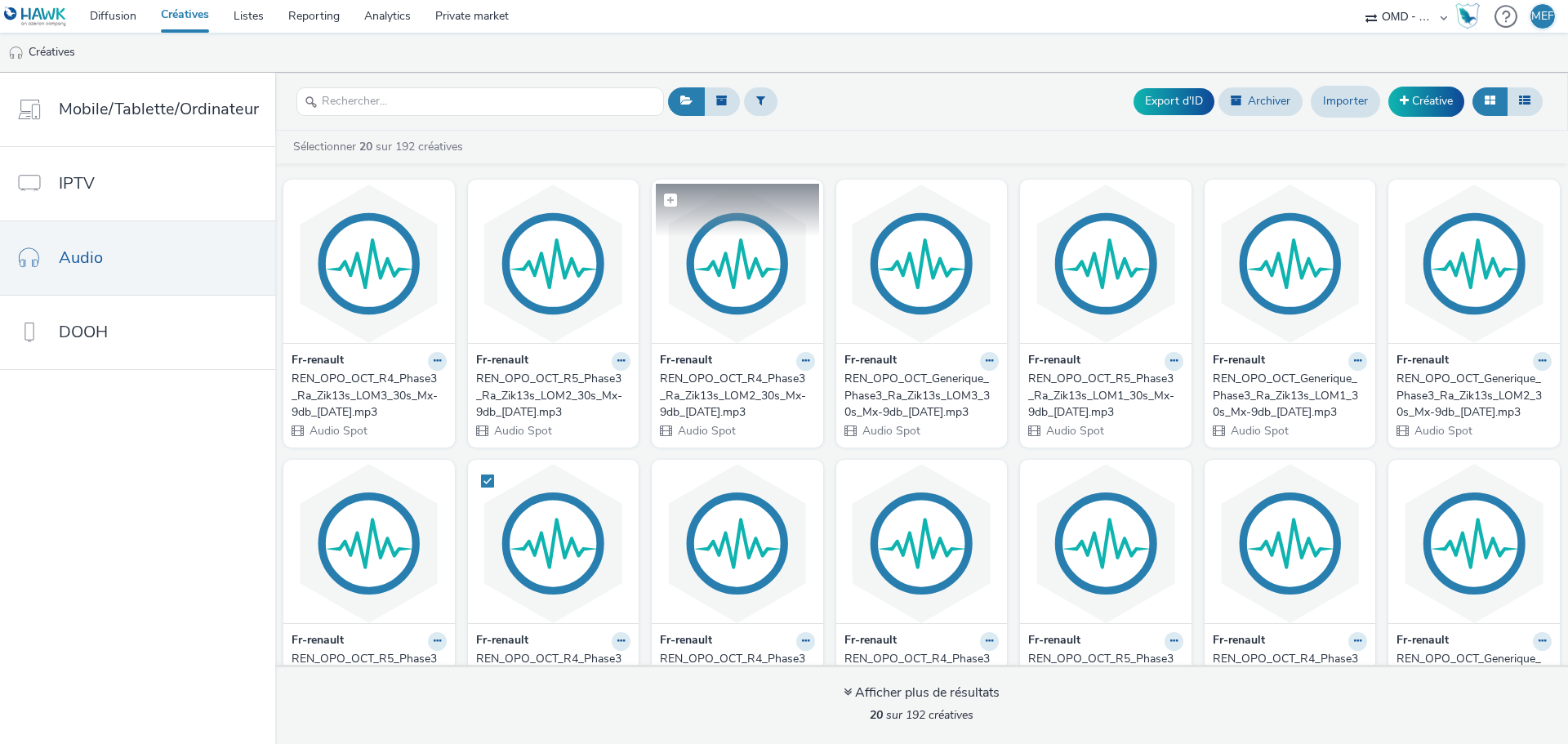
click at [664, 205] on span at bounding box center [671, 200] width 13 height 13
checkbox input "true"
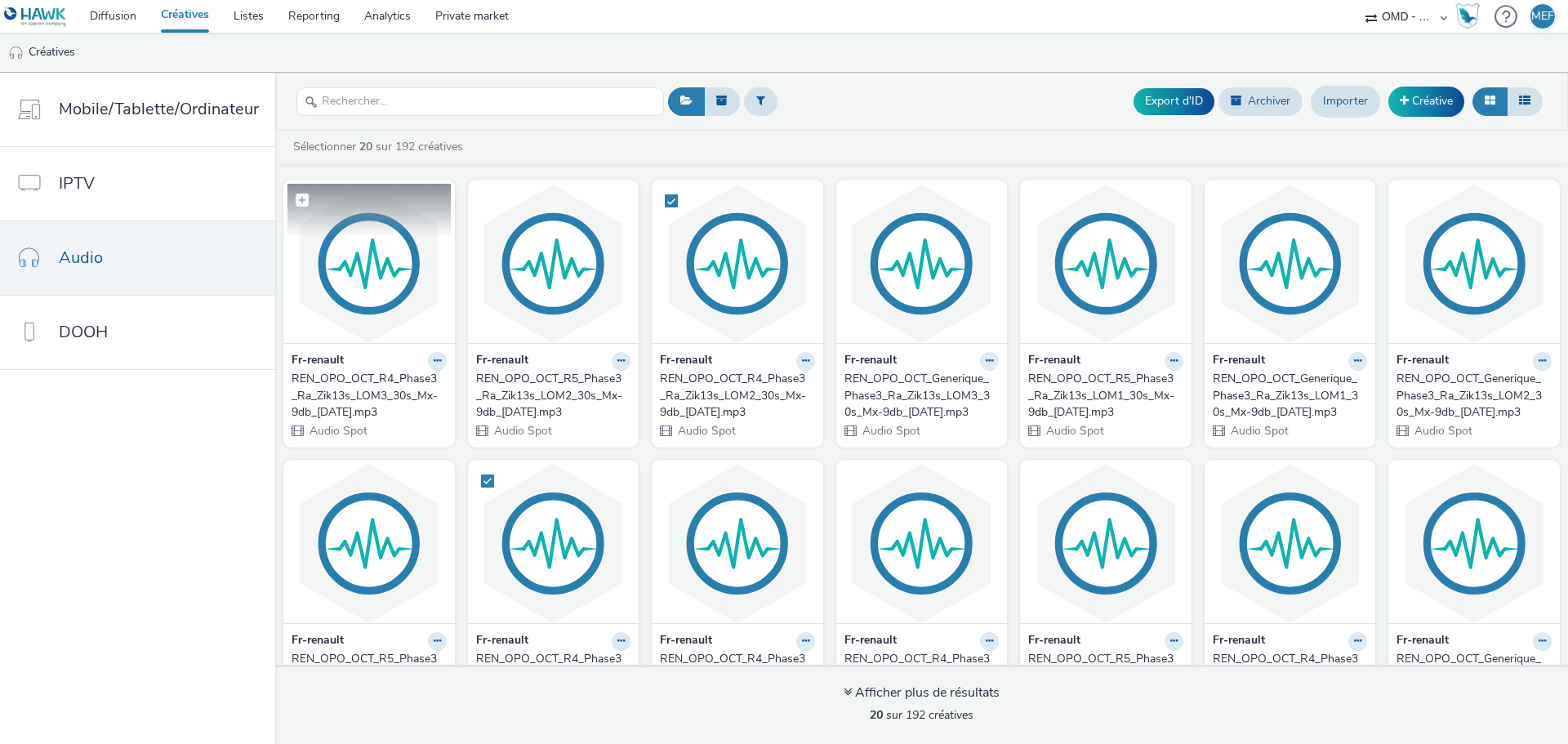
click at [296, 197] on span at bounding box center [302, 200] width 13 height 13
checkbox input "true"
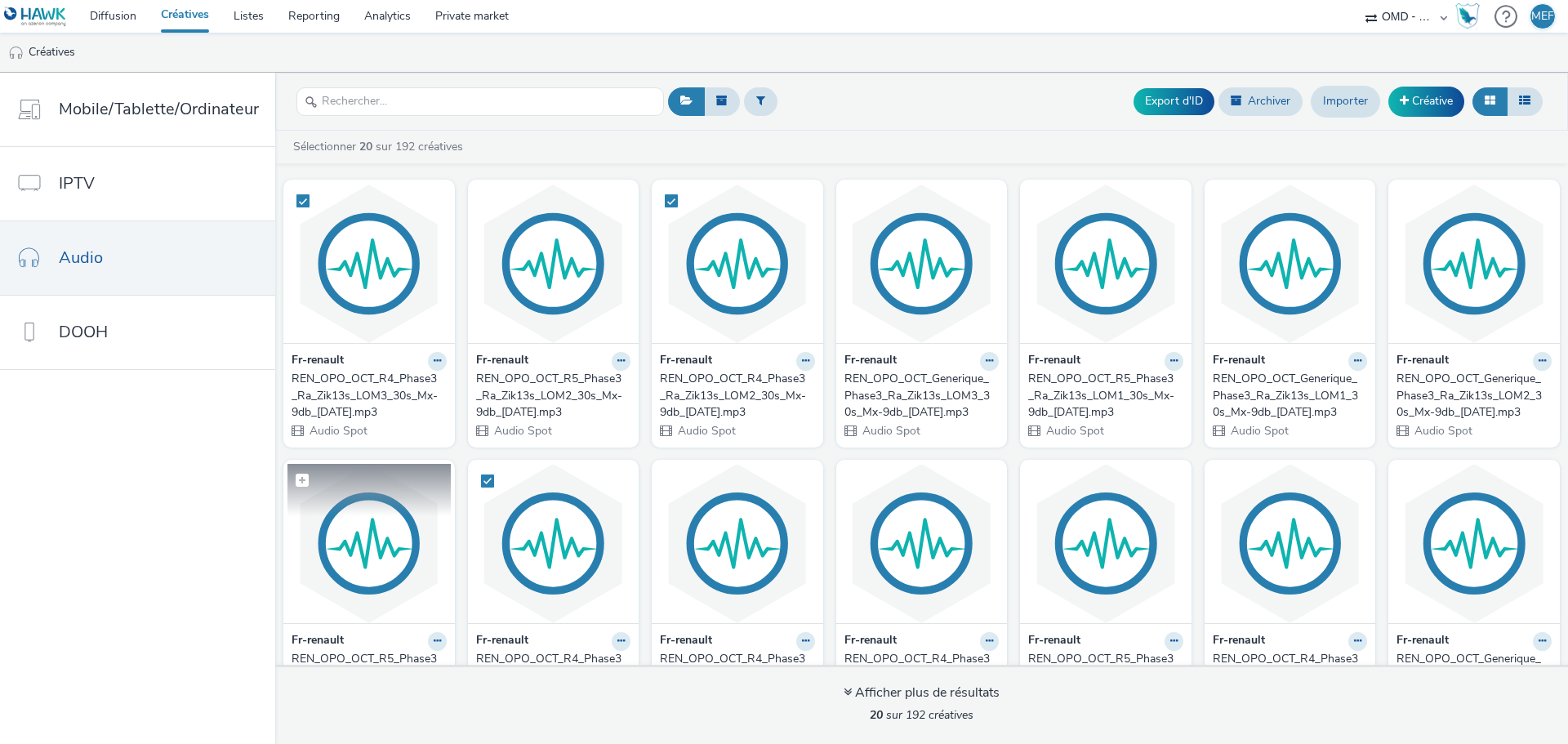
click at [297, 482] on span at bounding box center [302, 481] width 13 height 13
checkbox input "true"
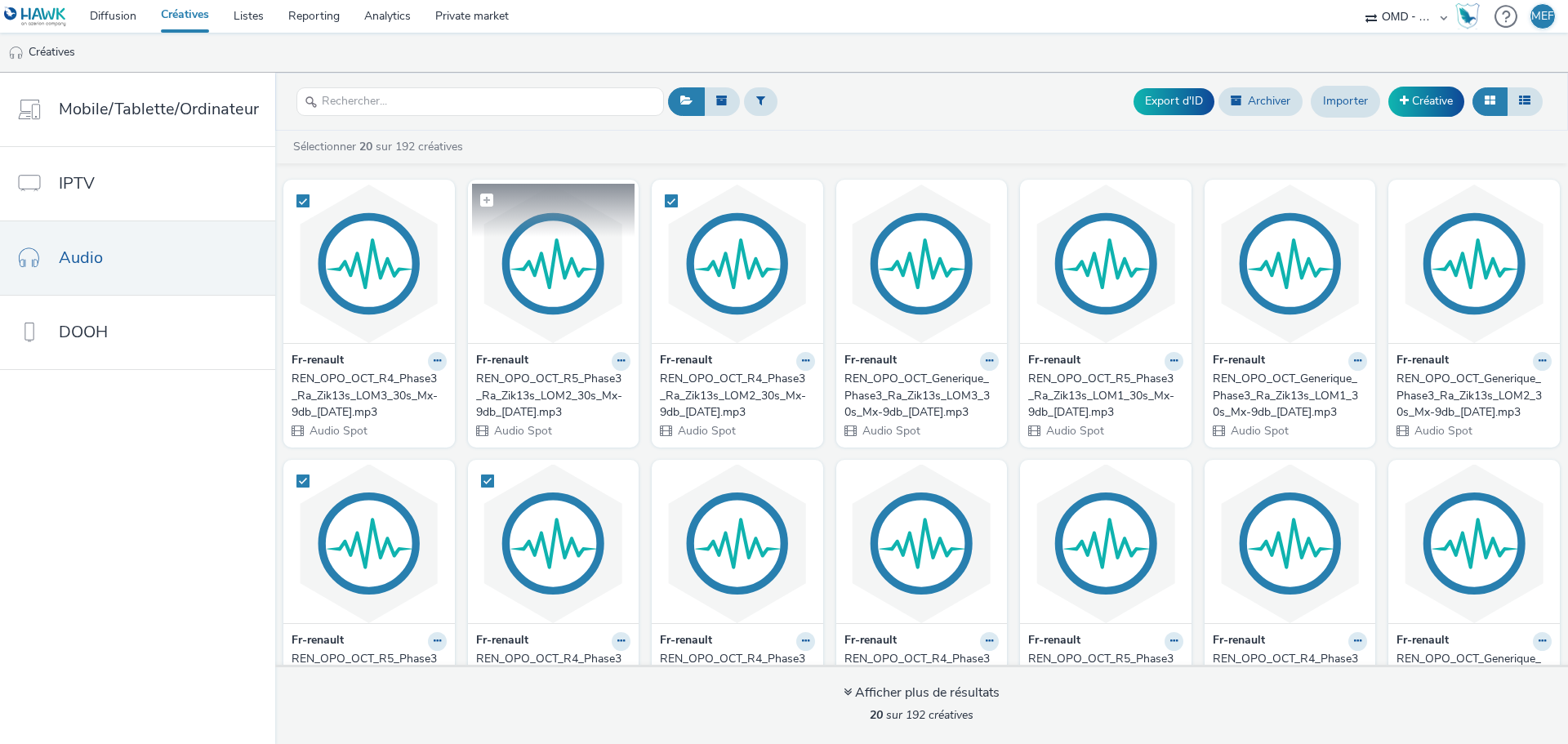
click at [480, 201] on span at bounding box center [487, 200] width 13 height 13
checkbox input "true"
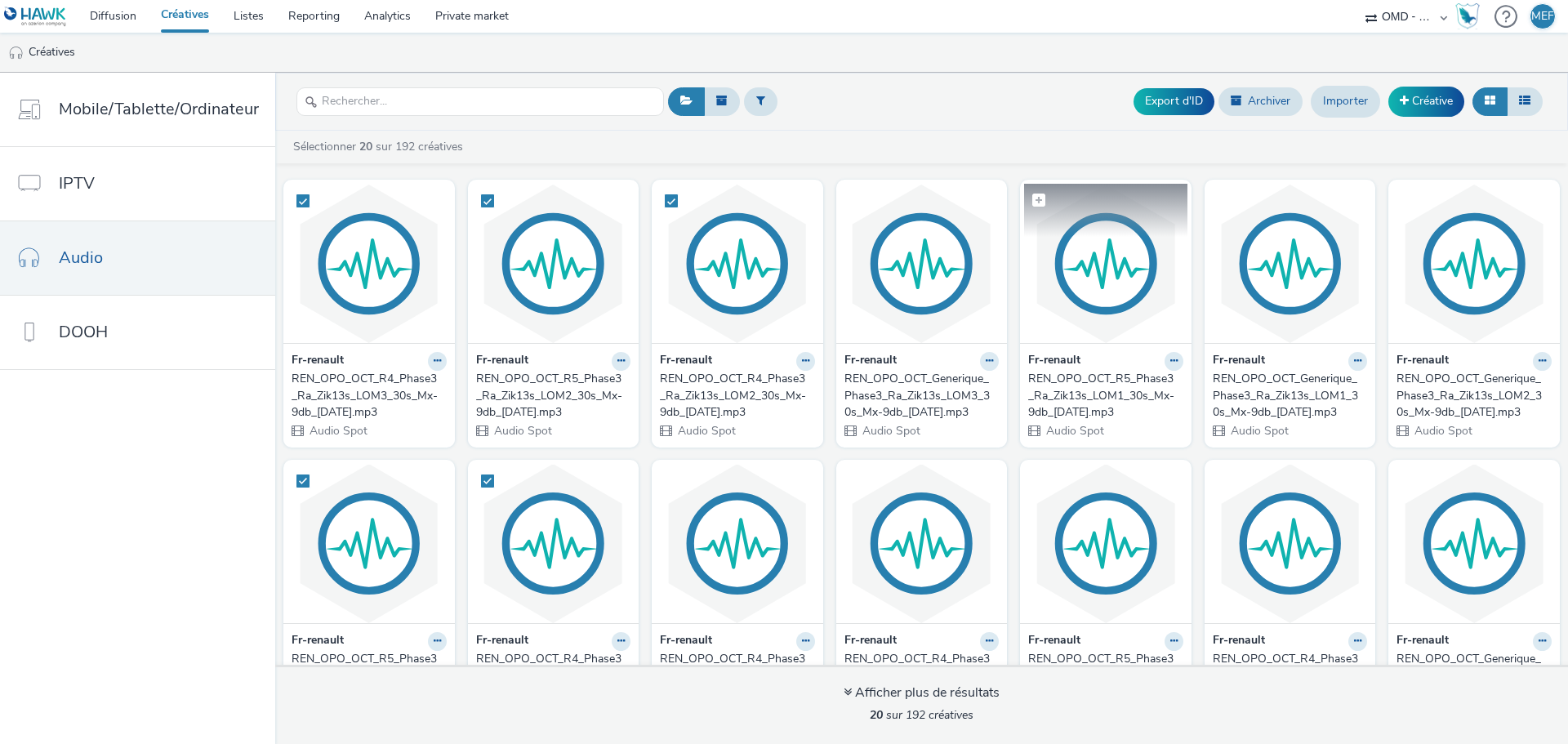
click at [1034, 202] on span at bounding box center [1039, 200] width 13 height 13
checkbox input "true"
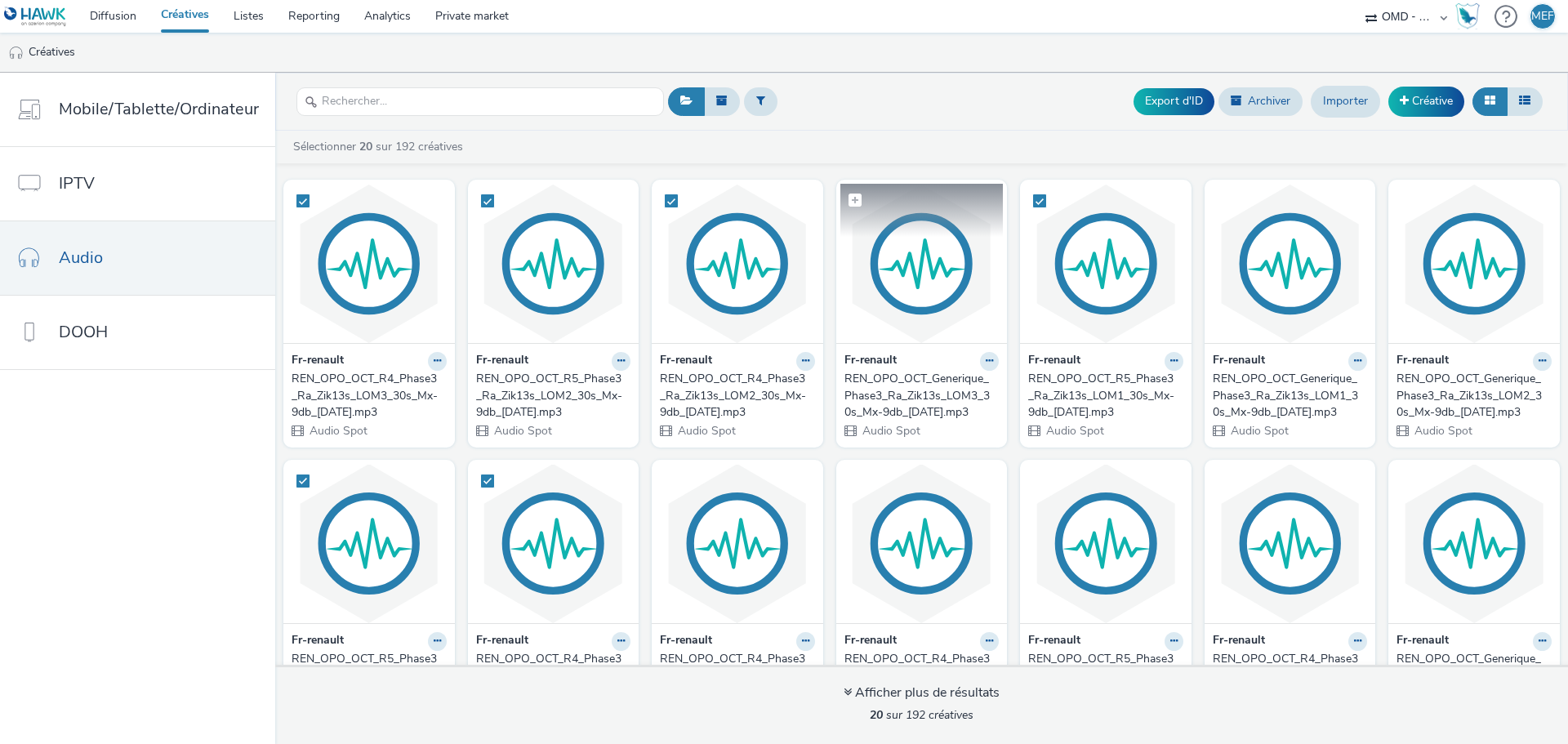
click at [849, 196] on span at bounding box center [856, 200] width 13 height 13
checkbox input "true"
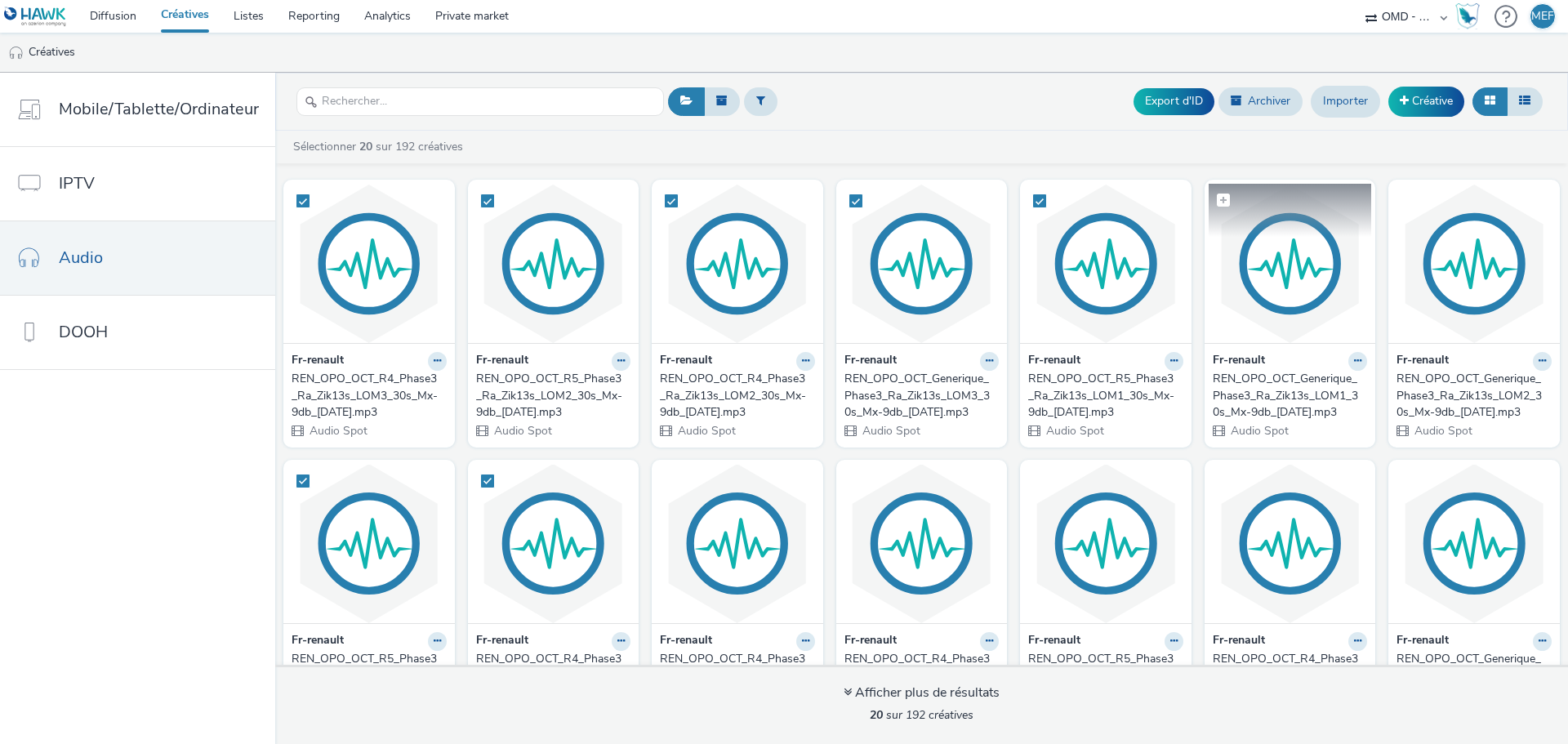
click at [1217, 199] on span at bounding box center [1224, 200] width 13 height 13
checkbox input "true"
click at [1400, 205] on span at bounding box center [1407, 200] width 13 height 13
checkbox input "true"
click at [1200, 97] on button "Export d'ID" at bounding box center [1174, 101] width 81 height 27
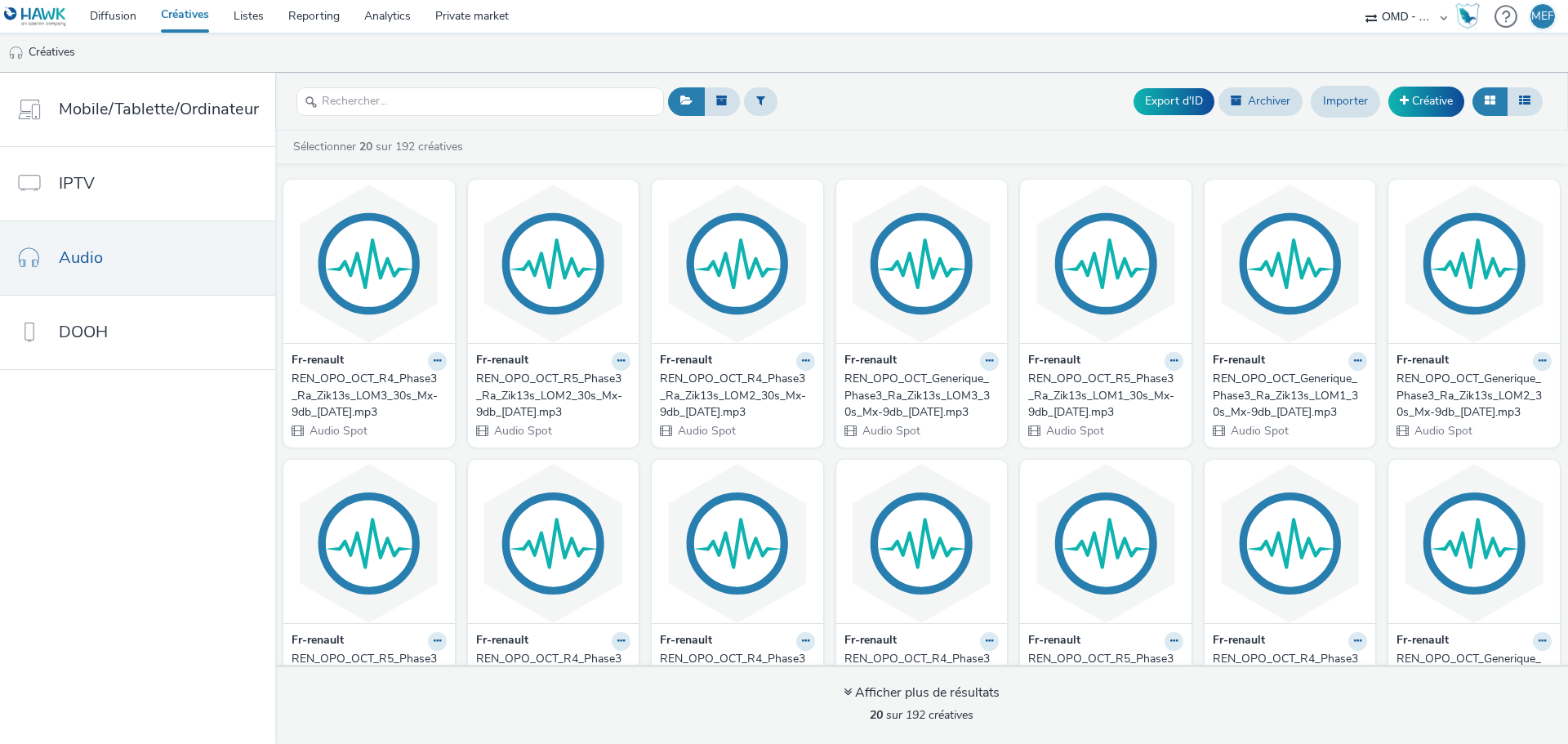
checkbox input "false"
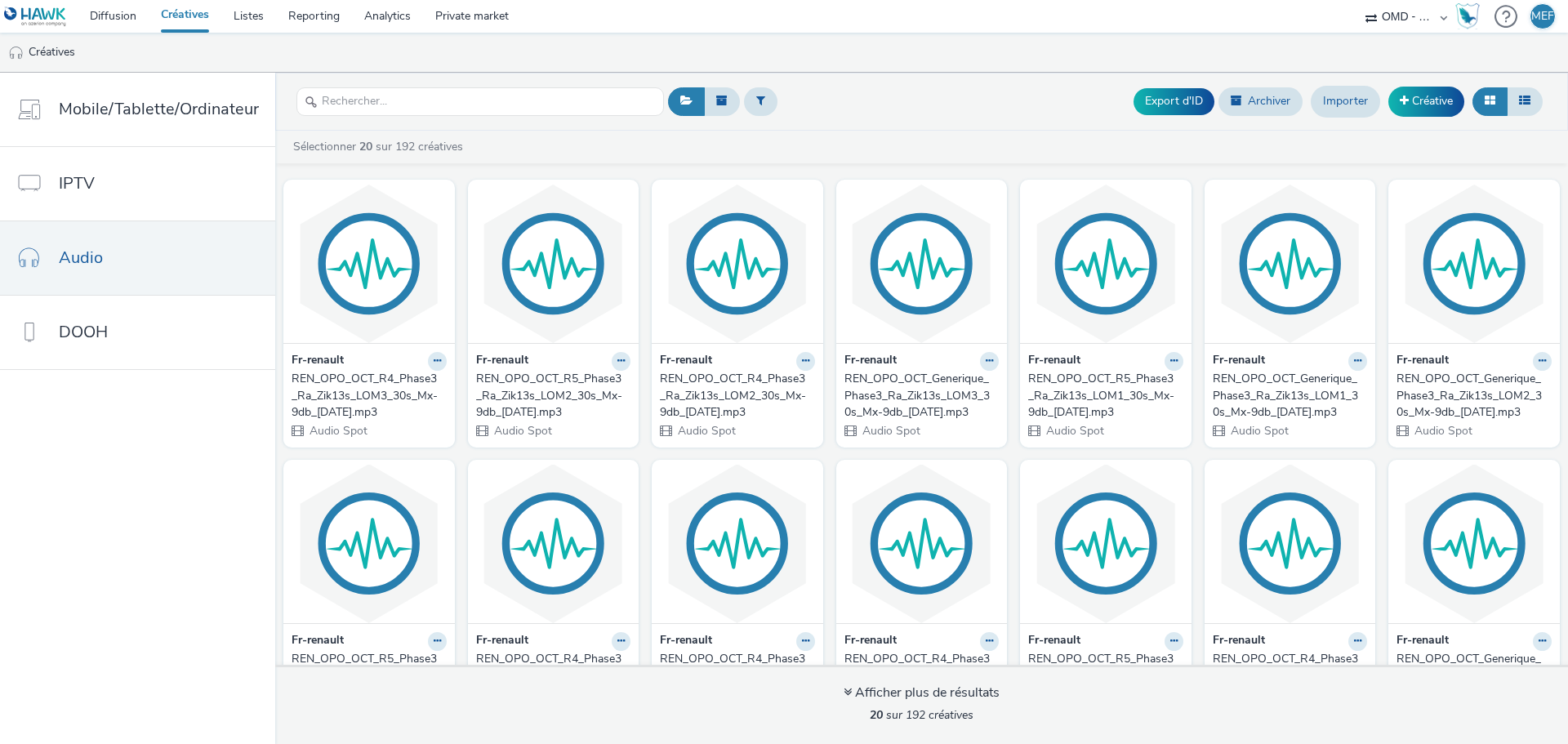
checkbox input "false"
